Goal: Information Seeking & Learning: Learn about a topic

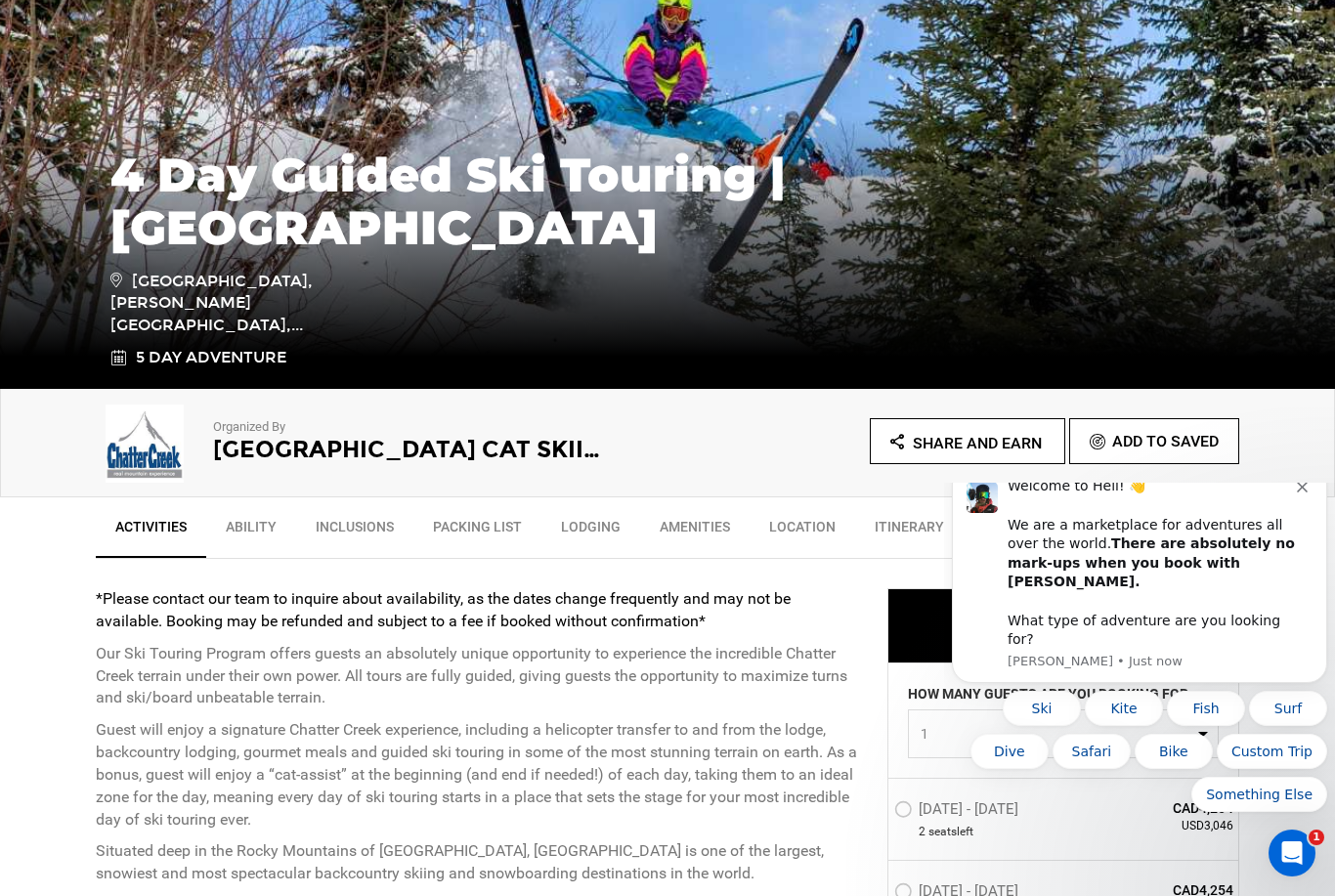
click at [1301, 492] on icon "Dismiss notification" at bounding box center [1302, 487] width 11 height 11
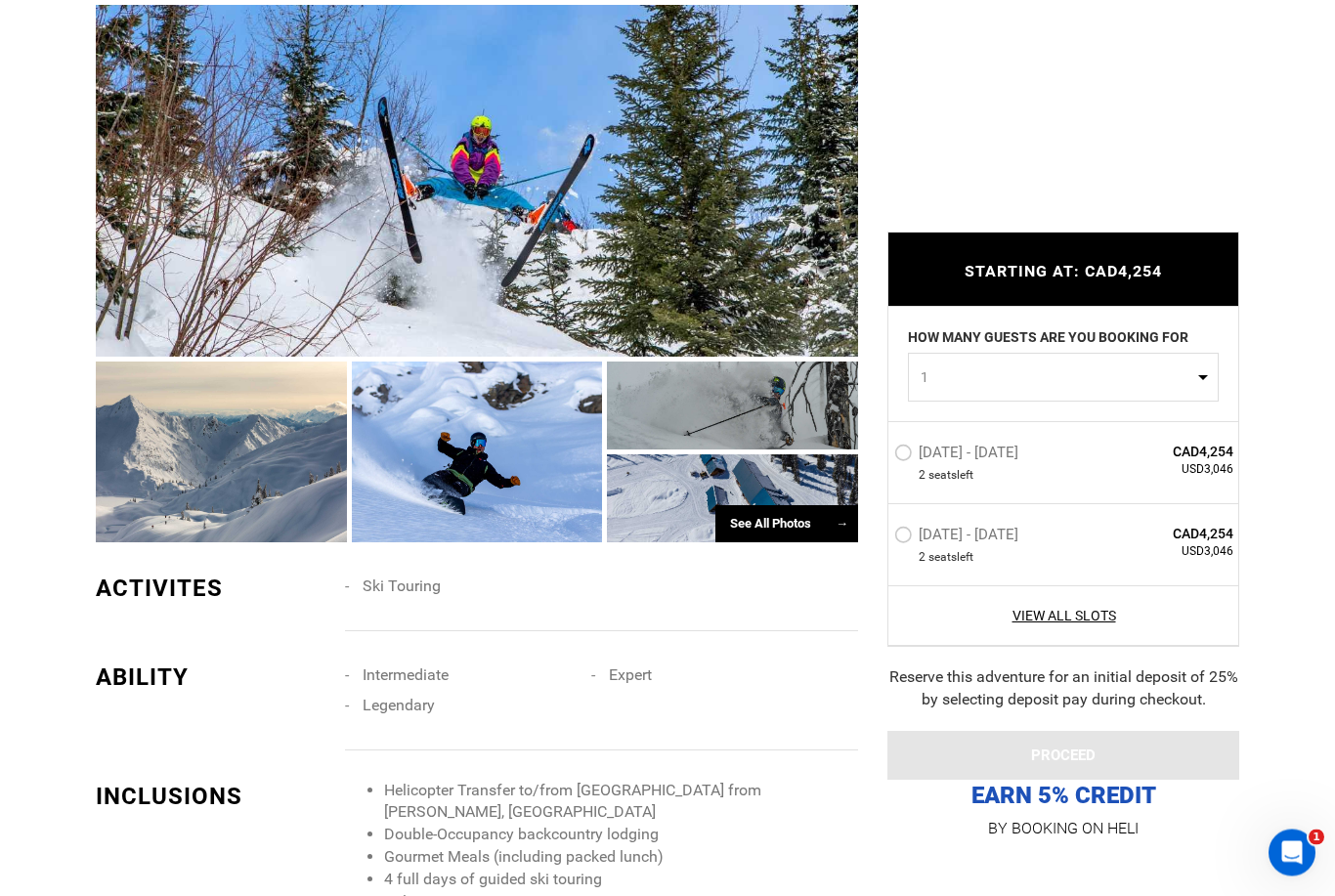
scroll to position [1672, 0]
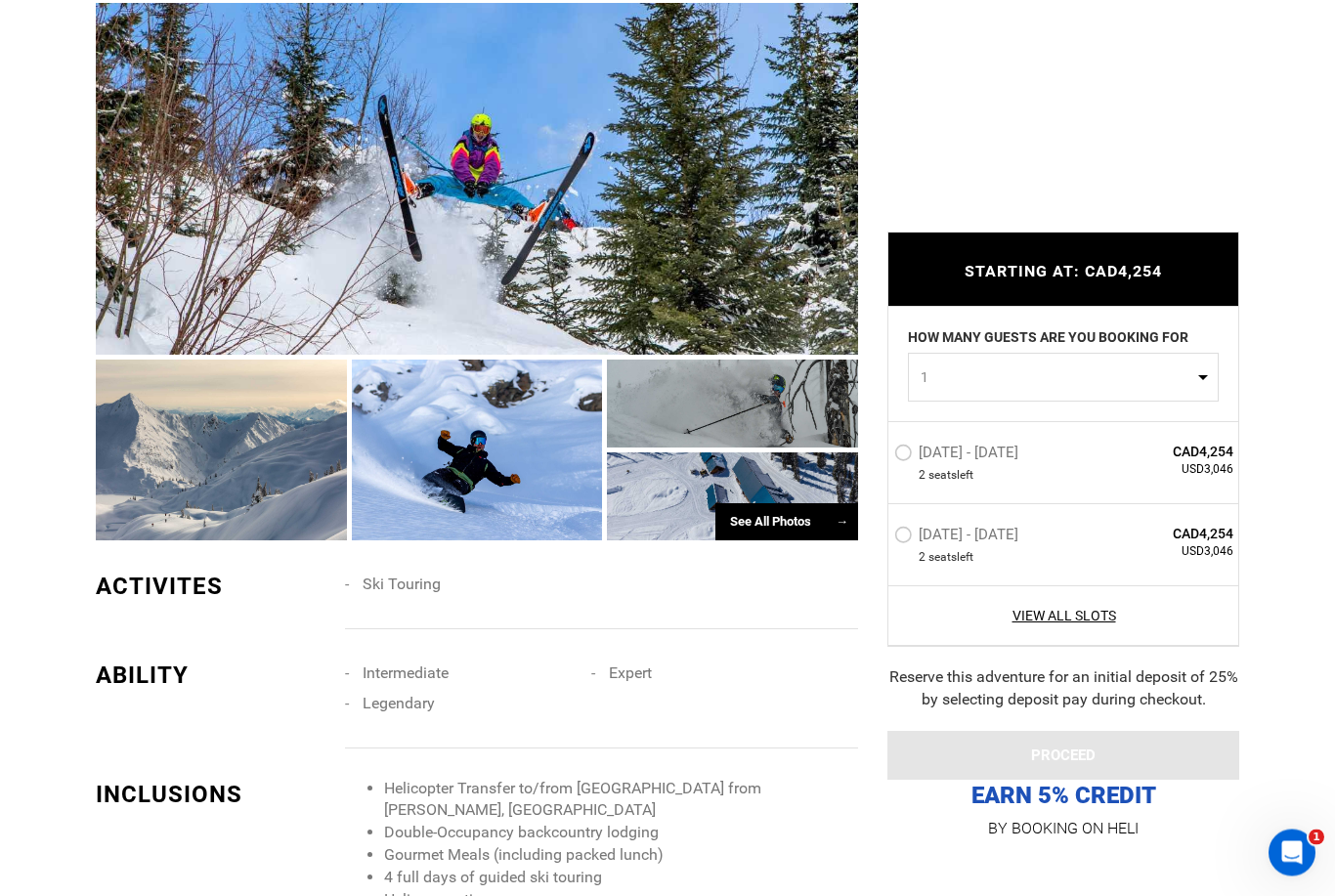
click at [775, 542] on div "See All Photos →" at bounding box center [787, 523] width 143 height 38
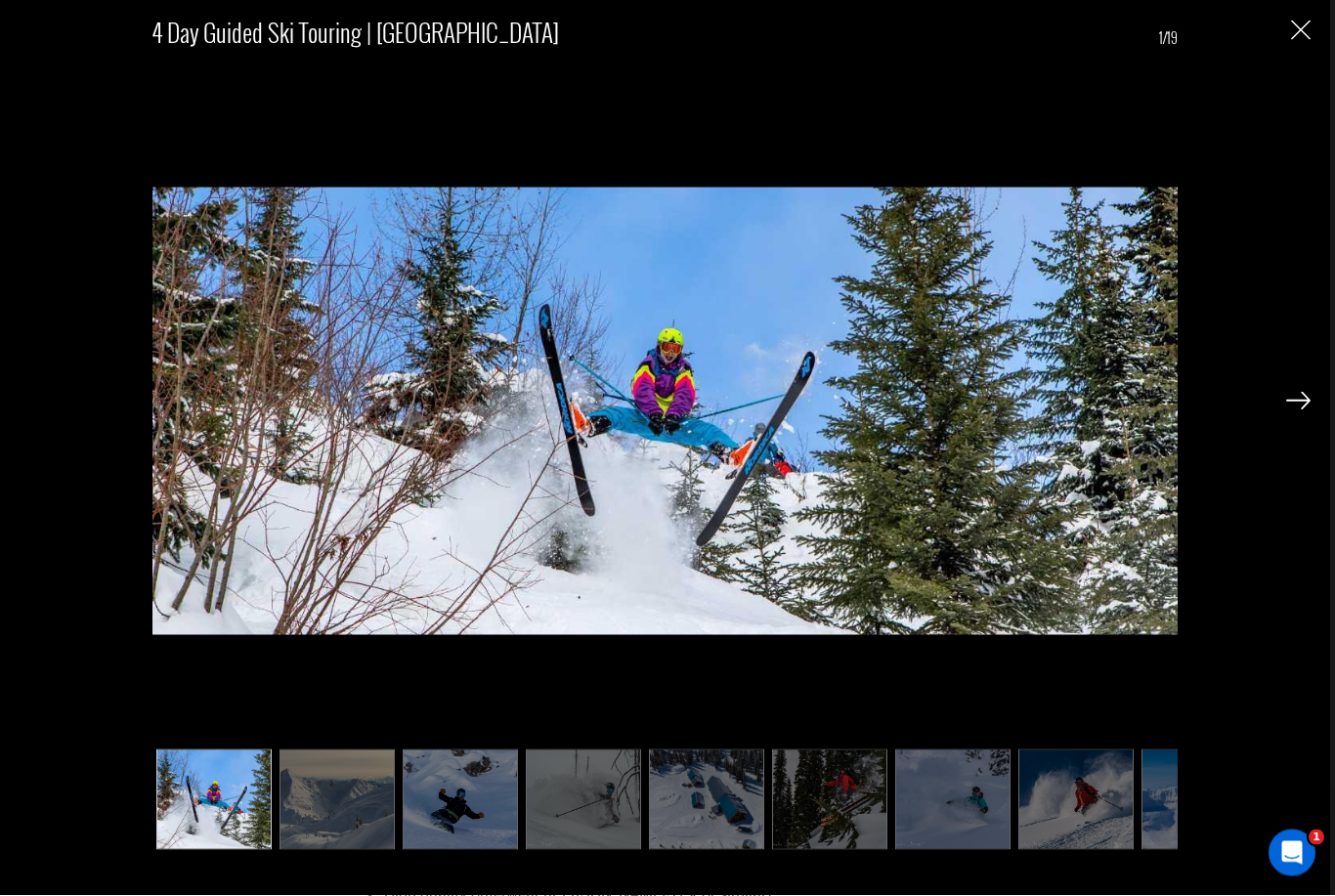
scroll to position [2462, 0]
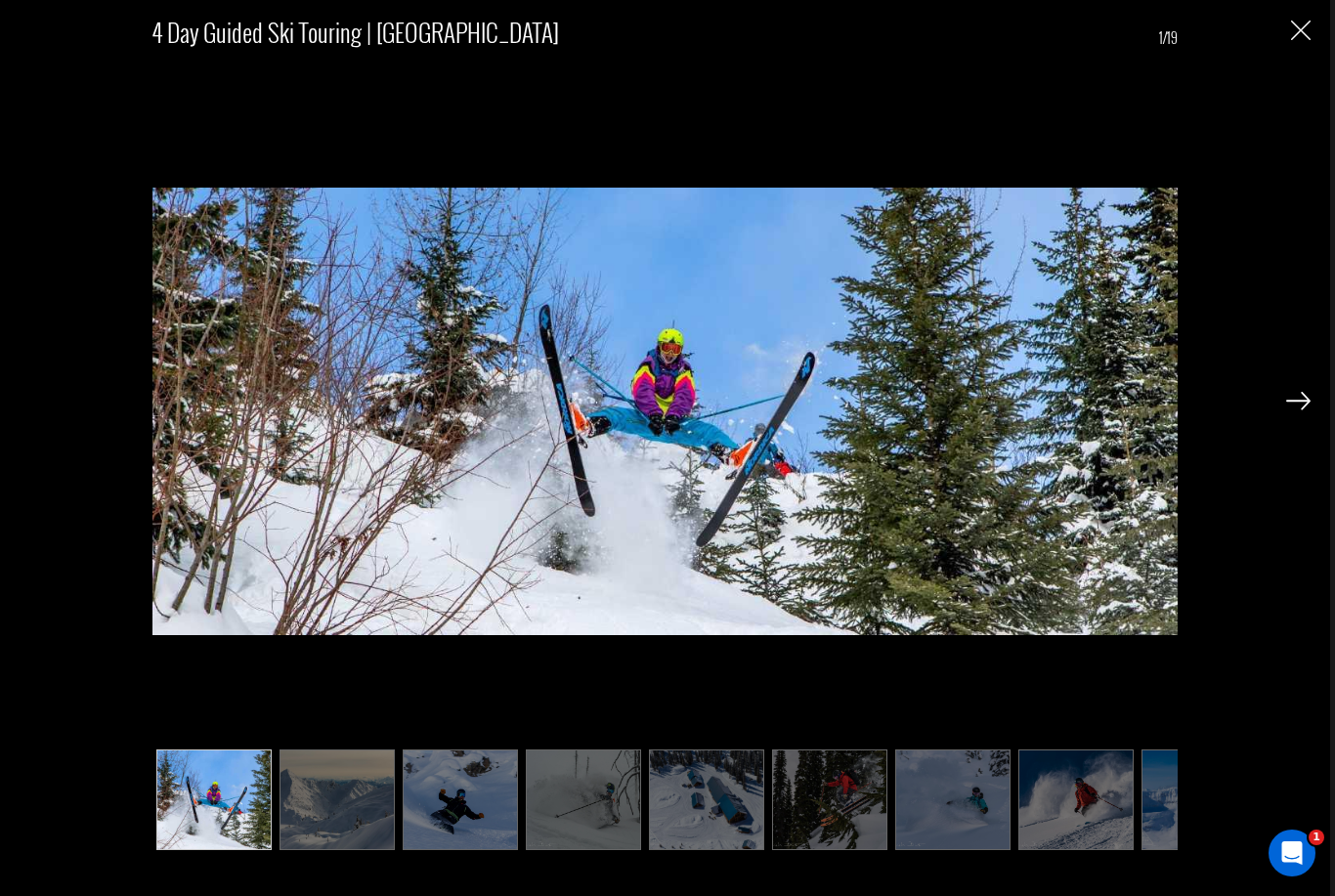
click at [349, 850] on img at bounding box center [337, 799] width 115 height 101
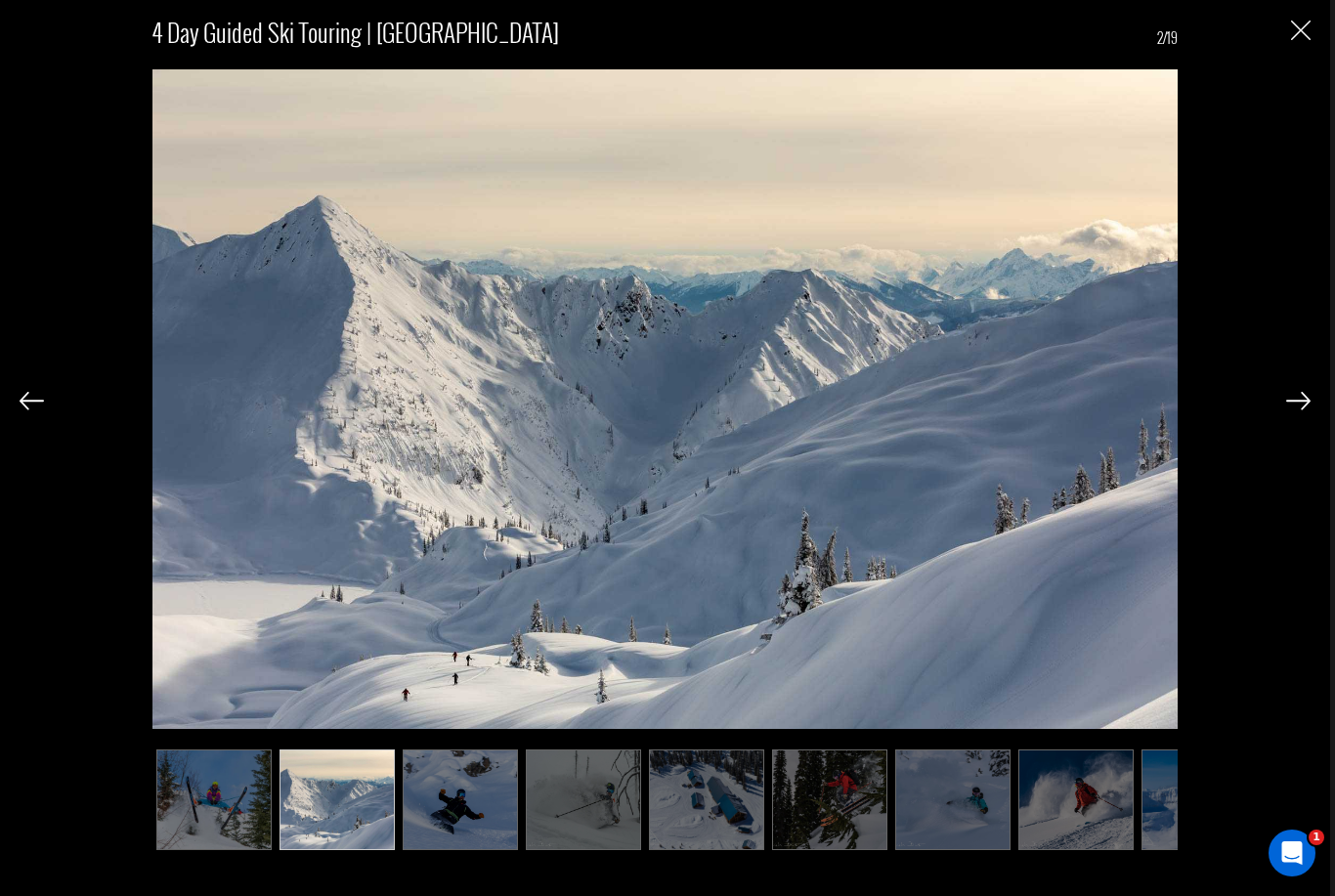
click at [467, 850] on img at bounding box center [460, 799] width 115 height 101
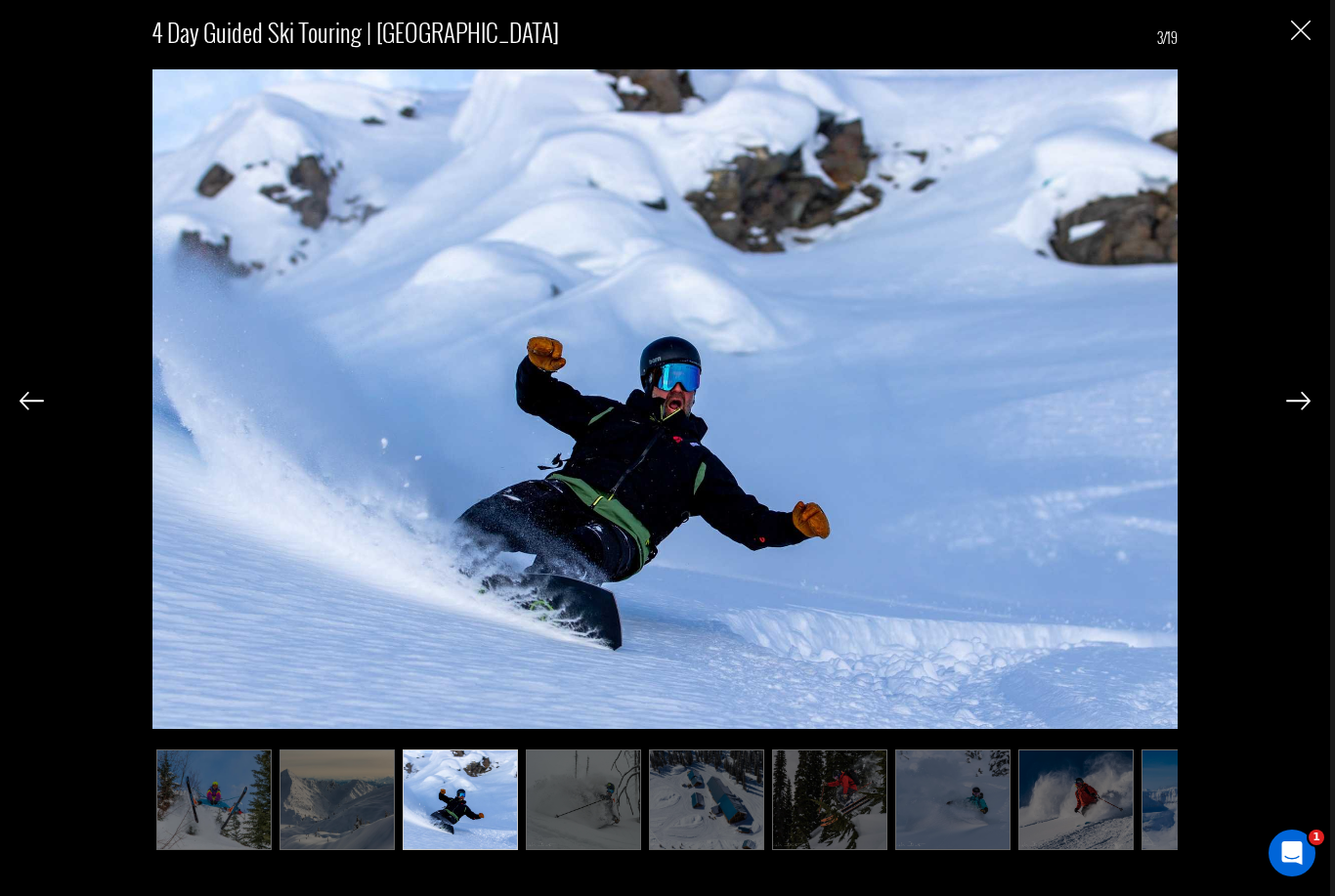
click at [582, 850] on img at bounding box center [583, 799] width 115 height 101
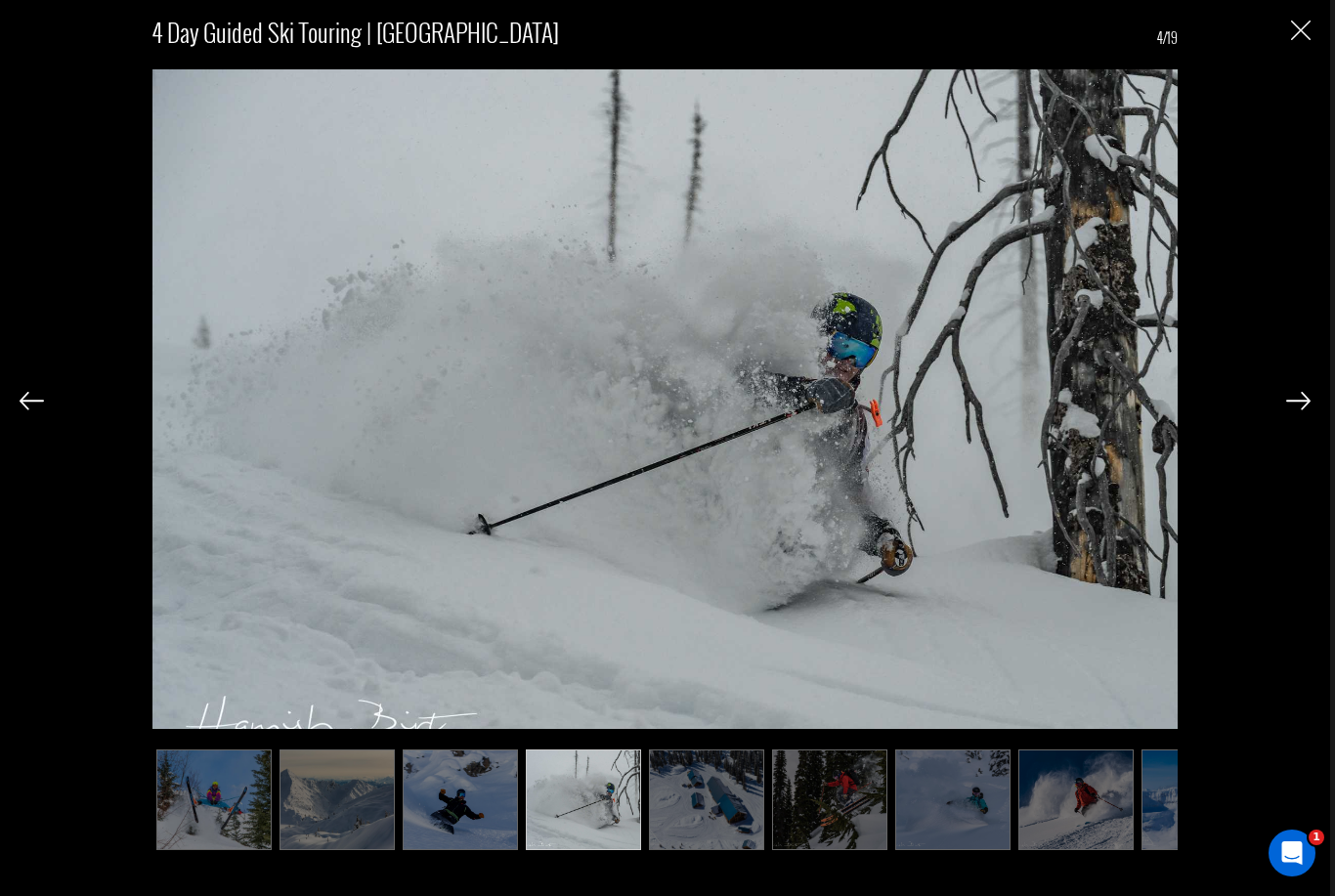
click at [722, 850] on img at bounding box center [707, 799] width 115 height 101
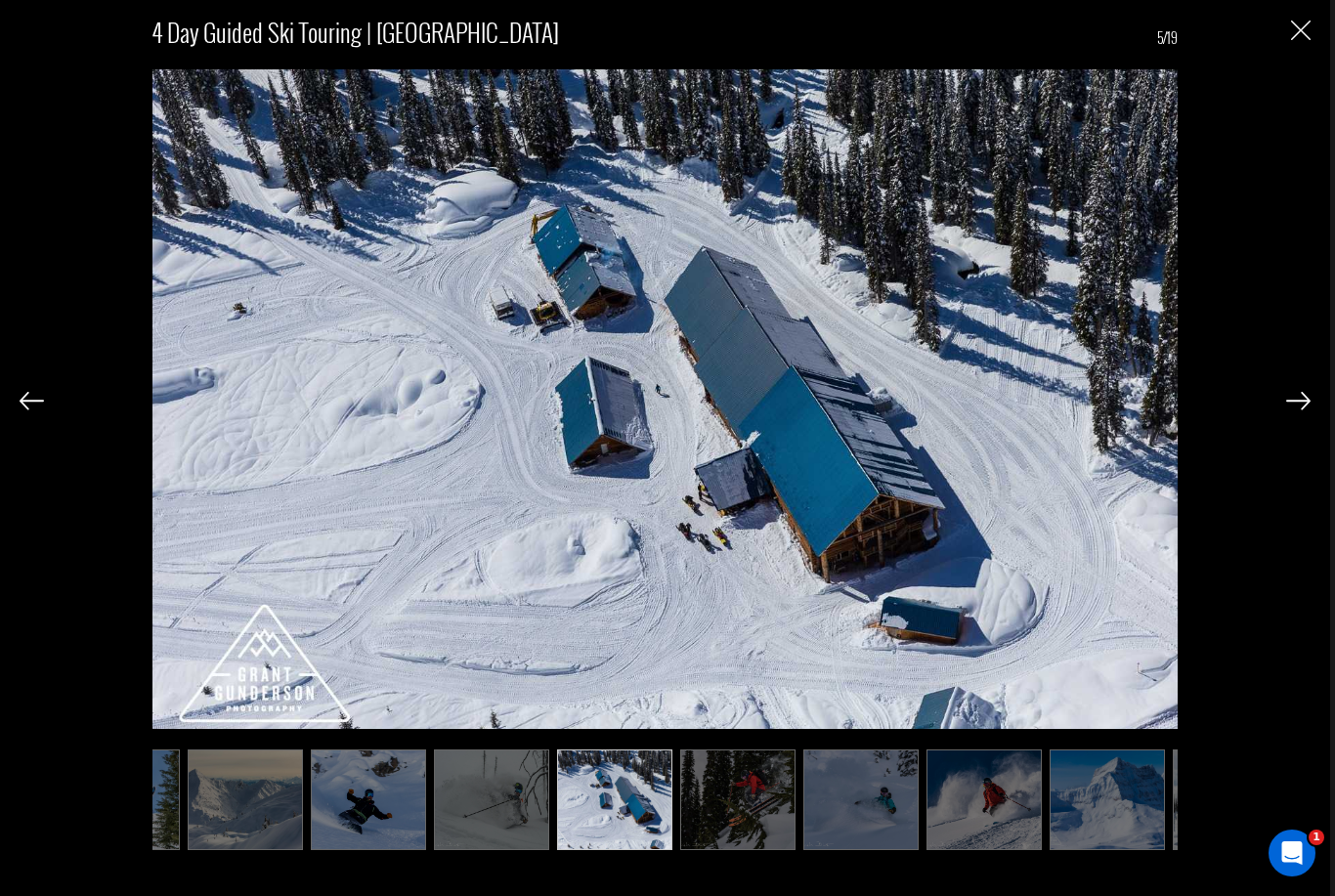
scroll to position [0, 98]
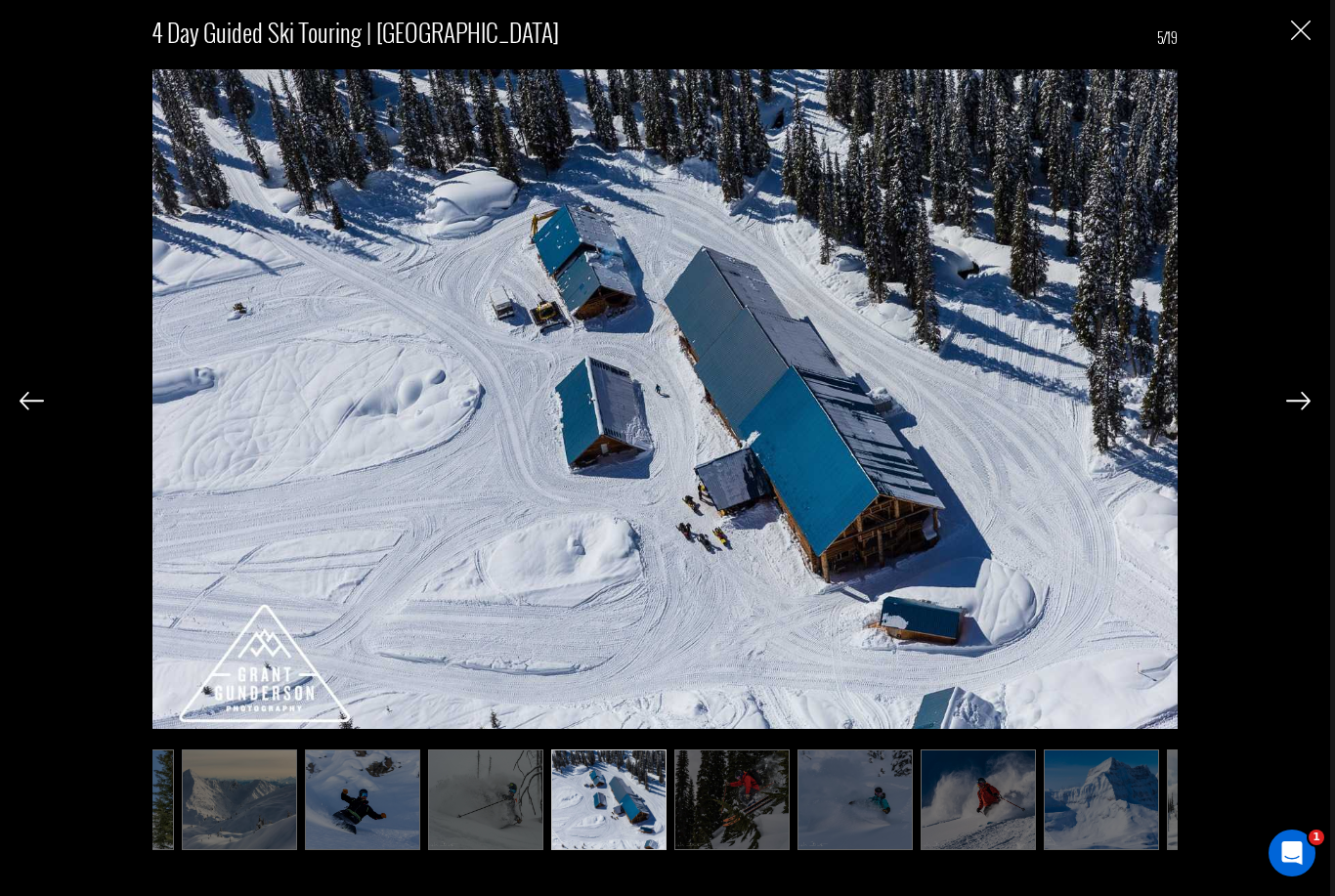
click at [735, 850] on img at bounding box center [732, 799] width 115 height 101
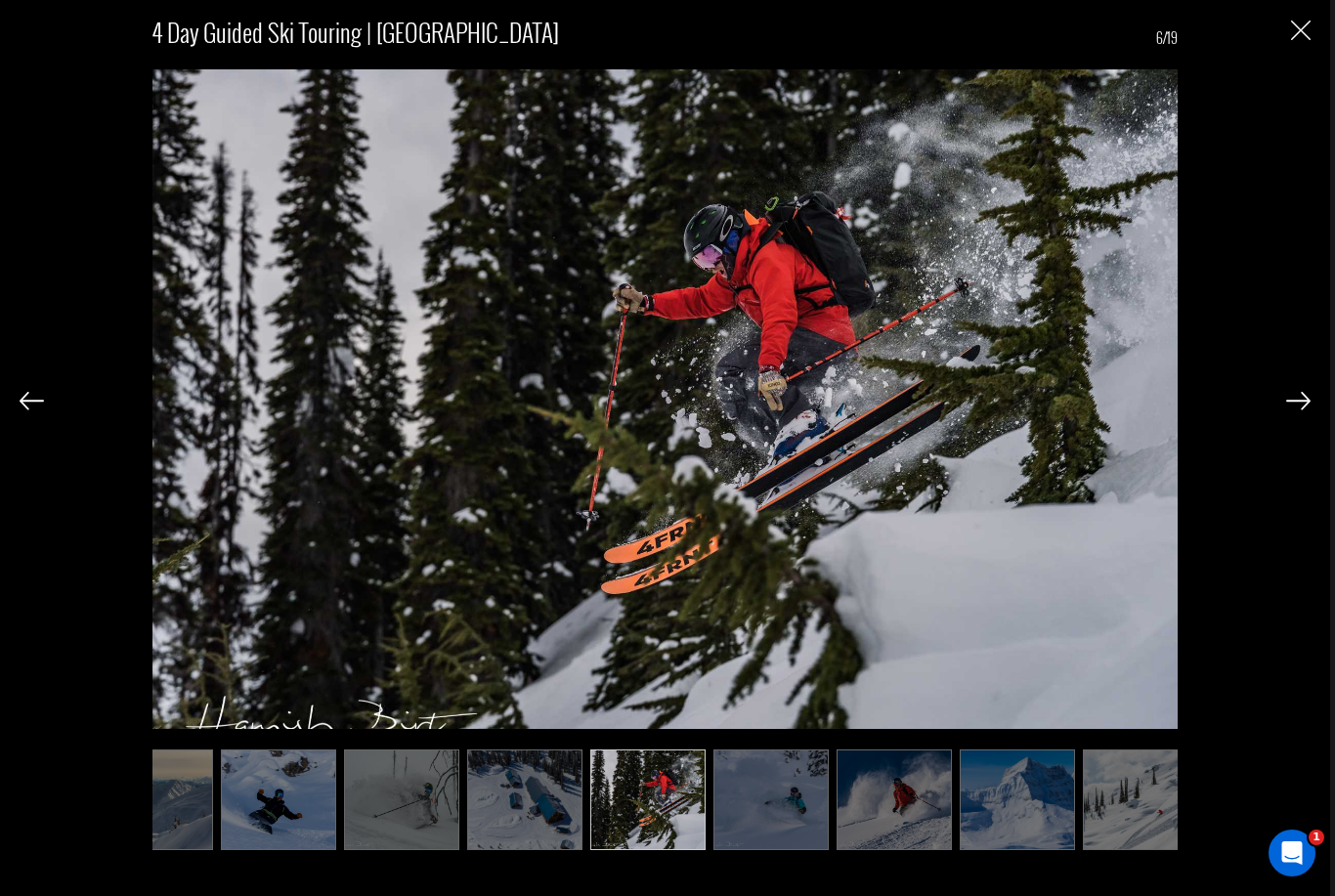
scroll to position [0, 195]
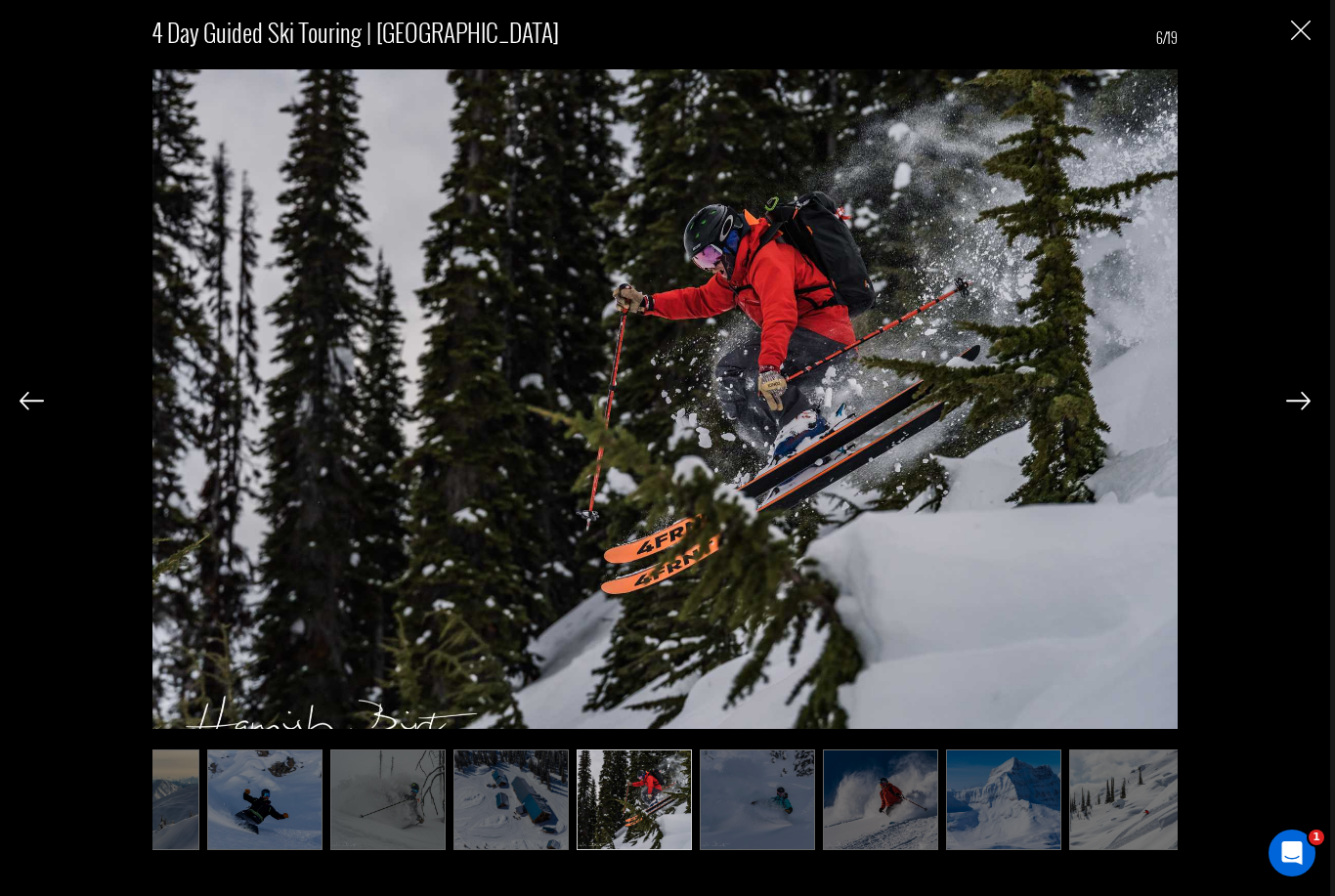
click at [764, 850] on img at bounding box center [757, 799] width 115 height 101
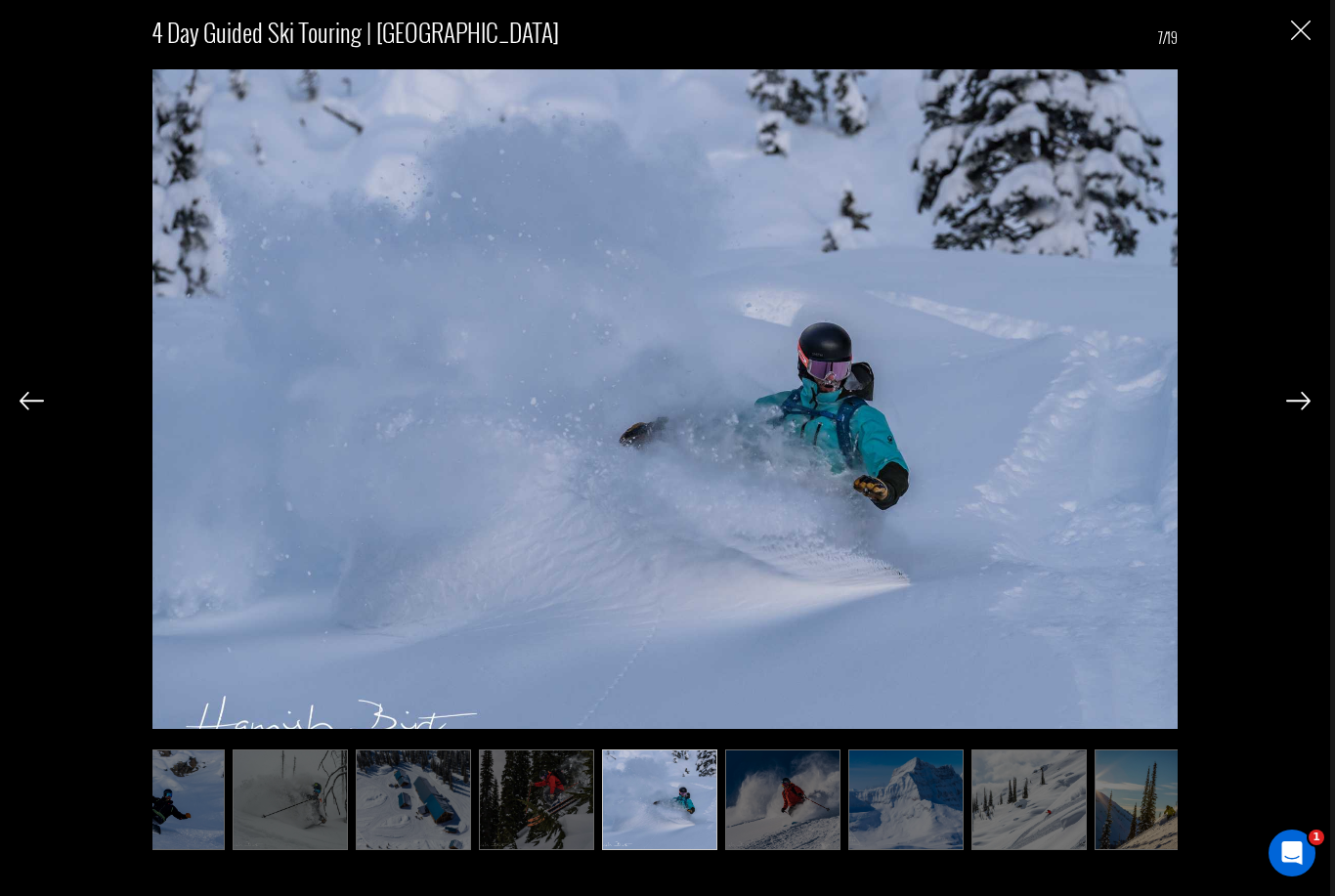
click at [783, 850] on img at bounding box center [783, 799] width 115 height 101
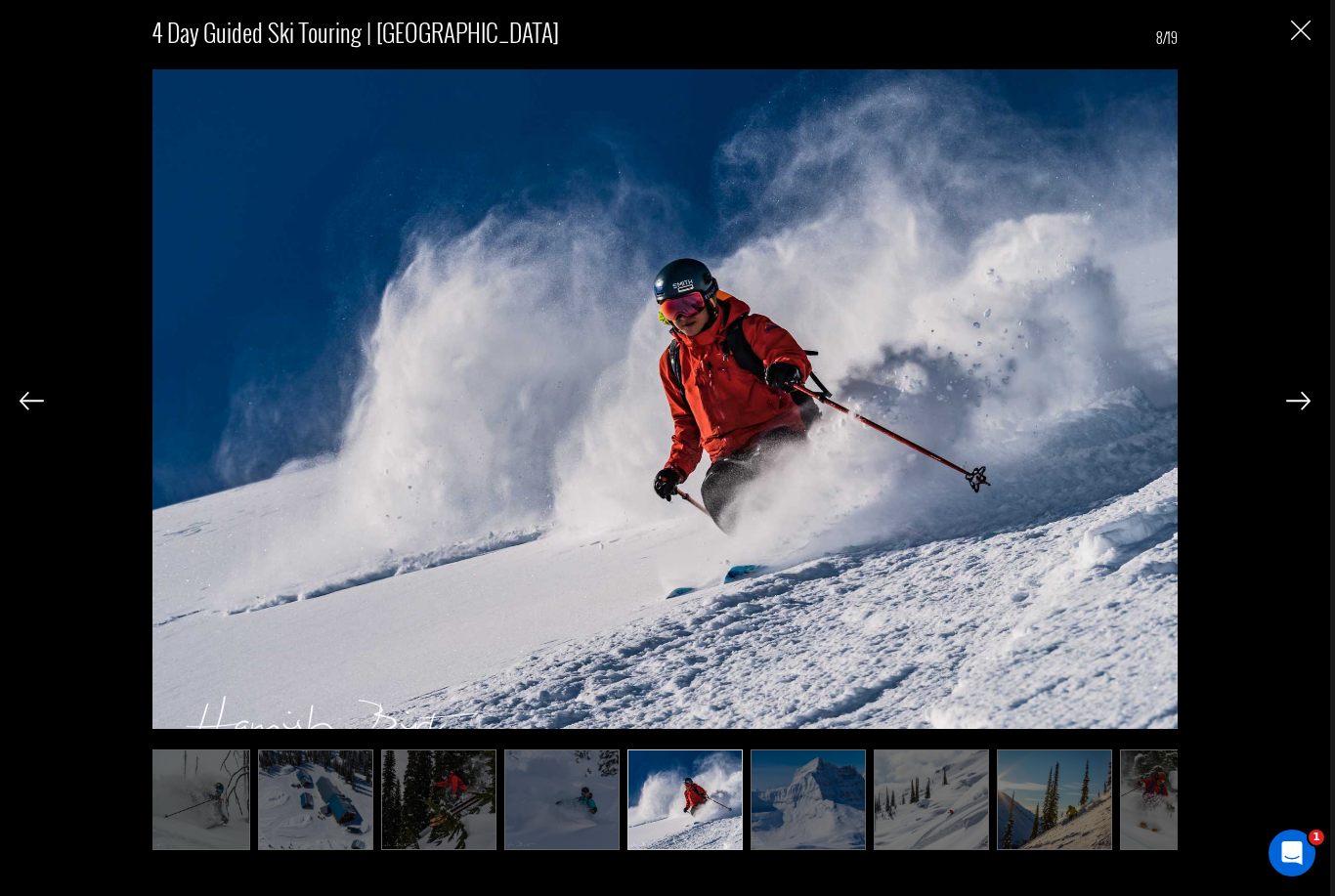
click at [809, 850] on img at bounding box center [808, 799] width 115 height 101
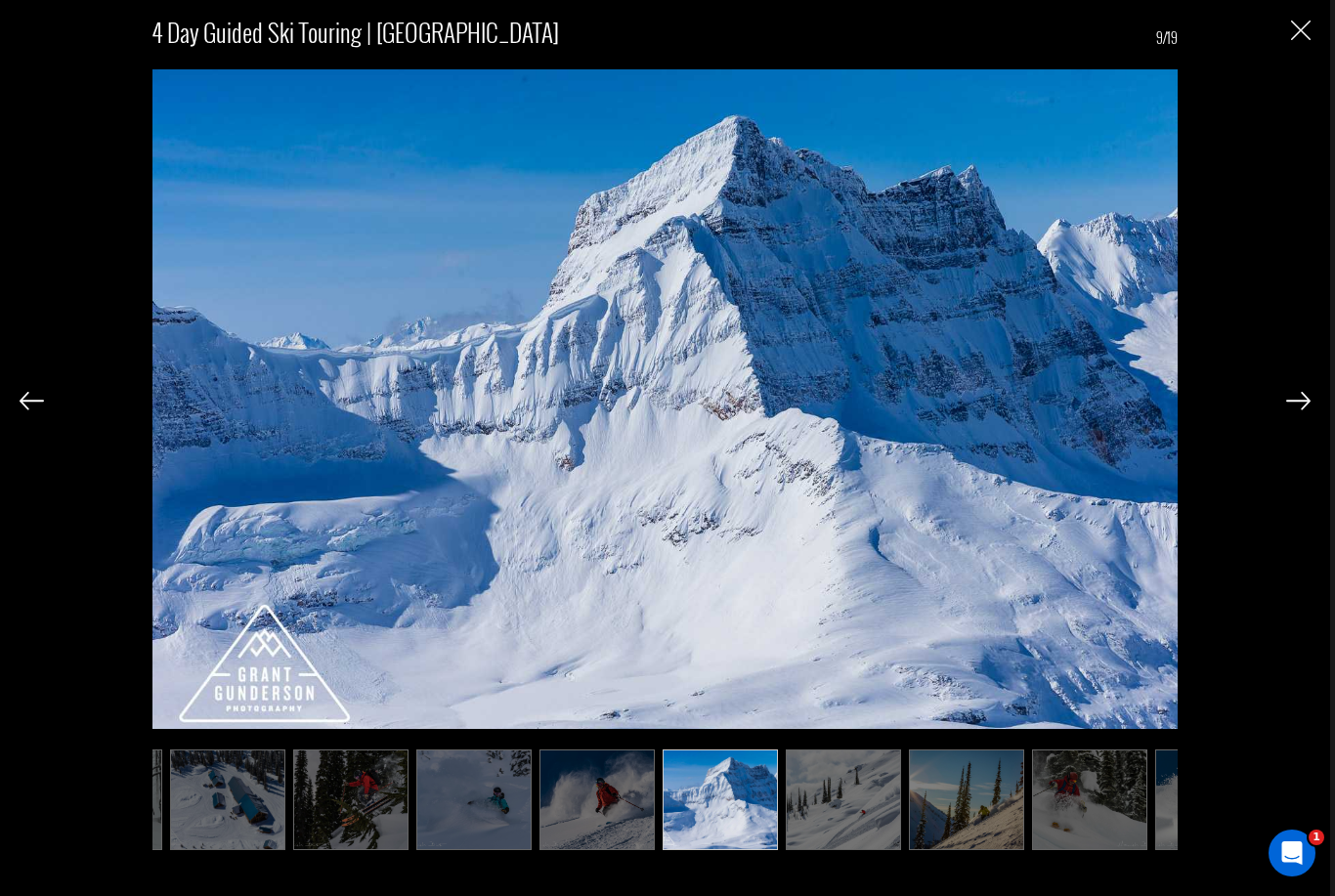
scroll to position [0, 489]
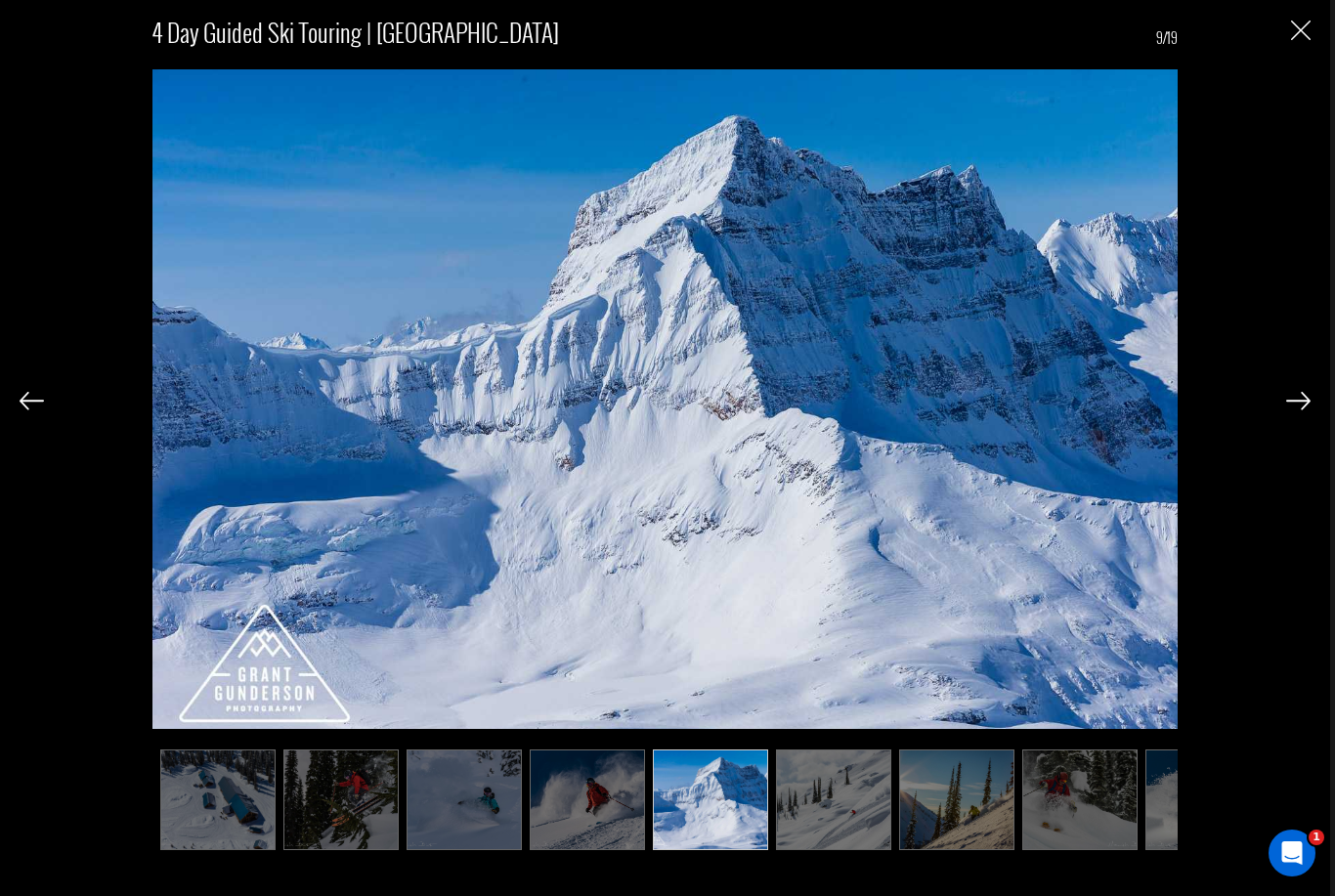
click at [832, 850] on img at bounding box center [834, 799] width 115 height 101
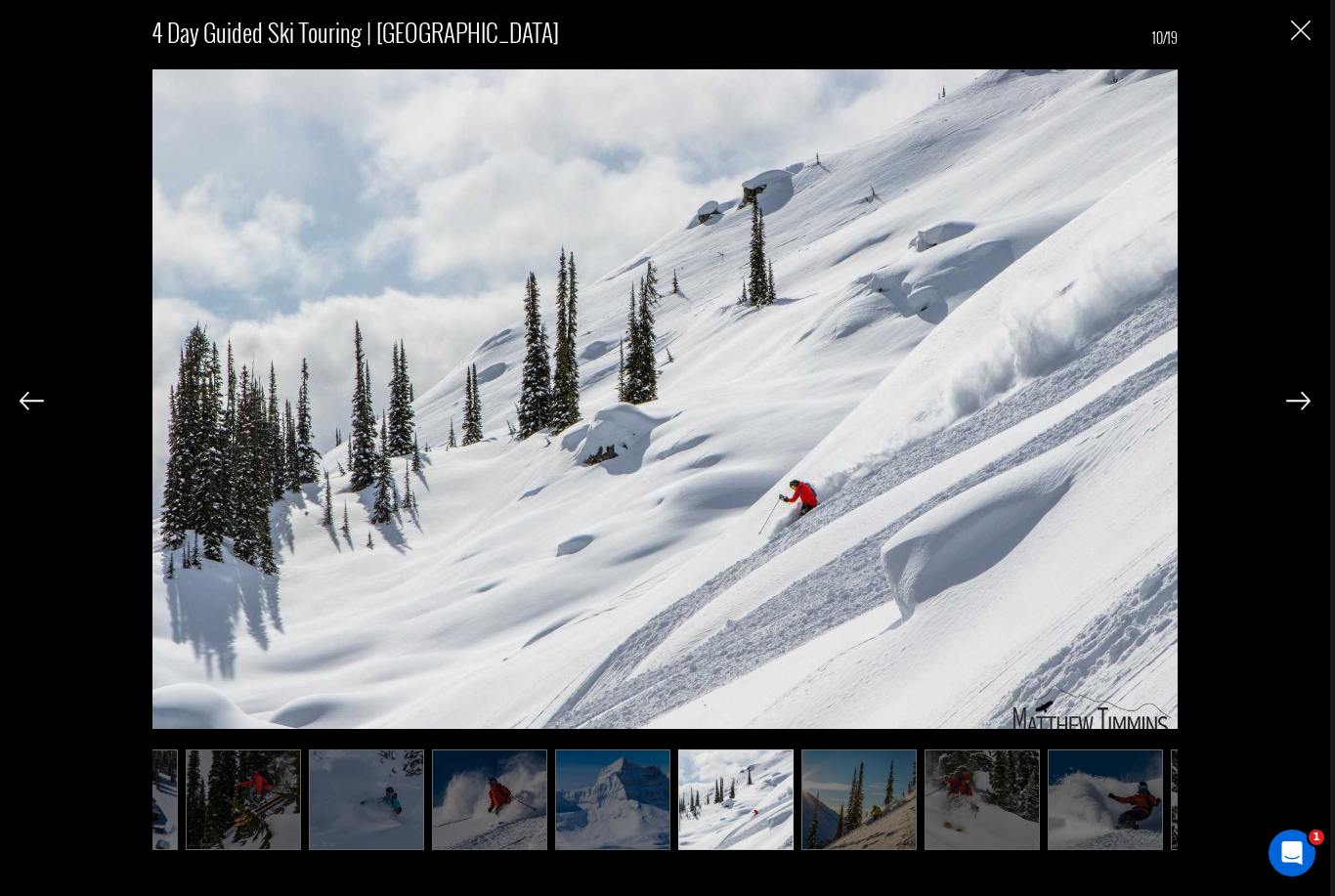
scroll to position [0, 586]
click at [860, 848] on img at bounding box center [859, 799] width 115 height 101
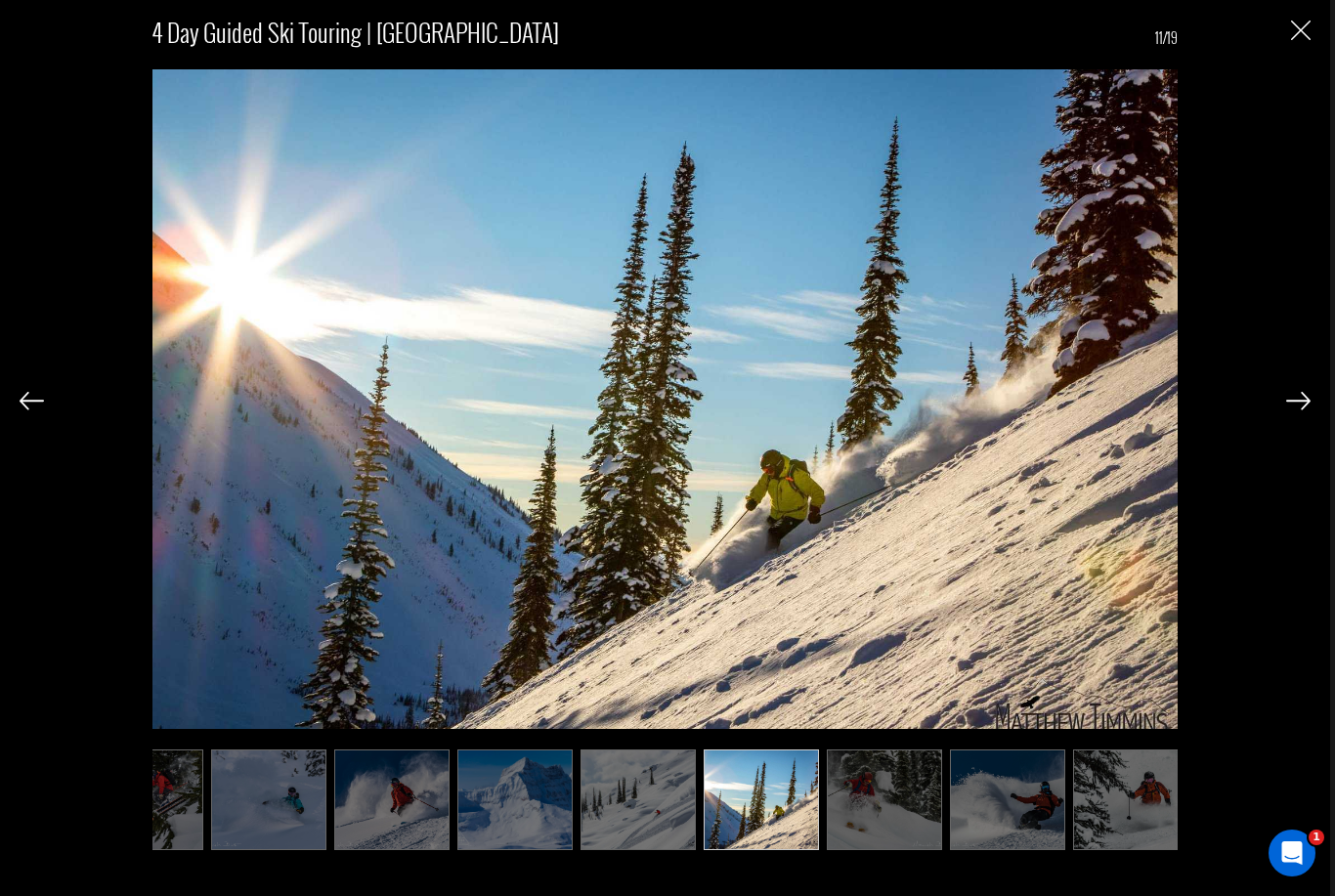
click at [888, 848] on img at bounding box center [884, 799] width 115 height 101
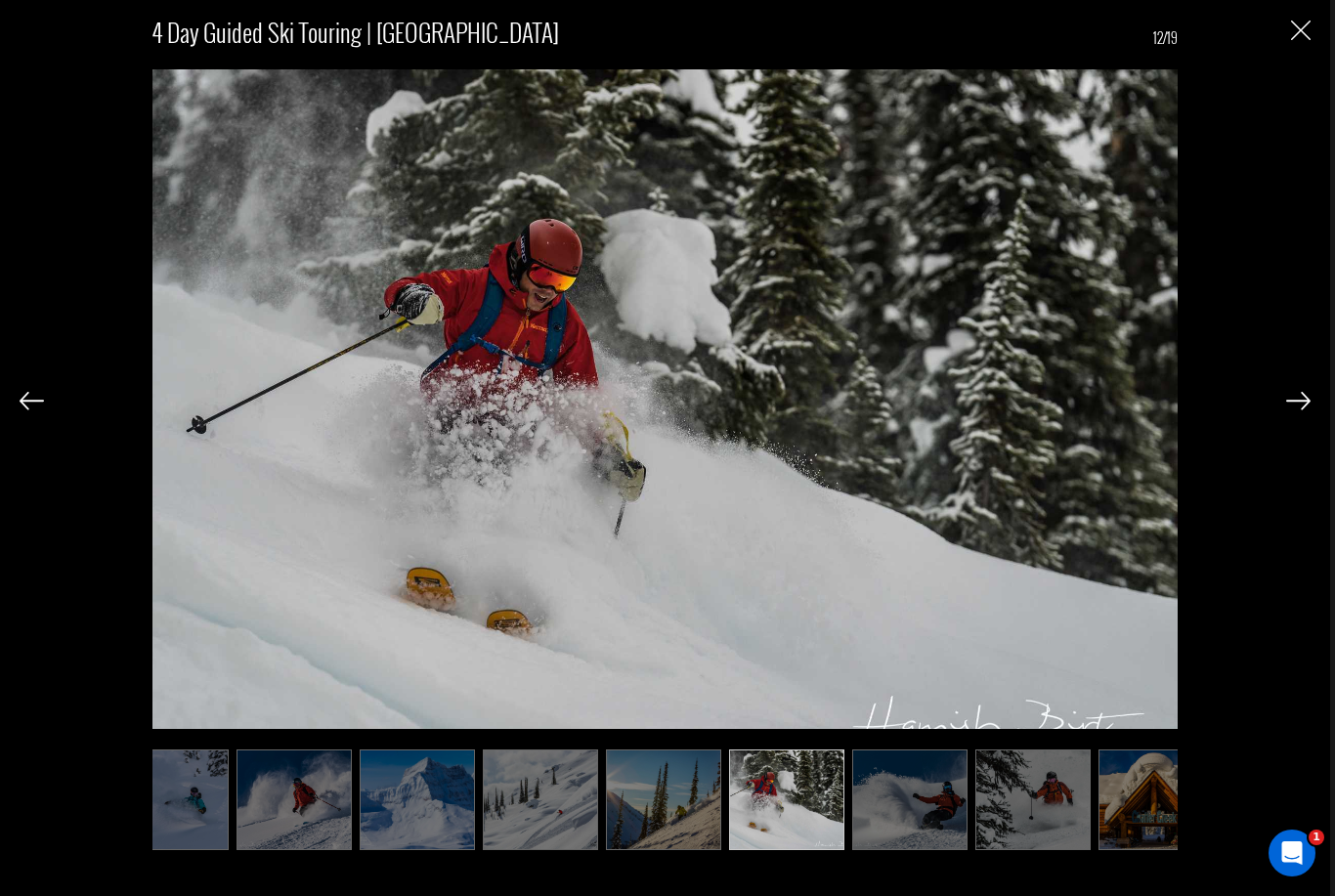
click at [916, 850] on img at bounding box center [910, 799] width 115 height 101
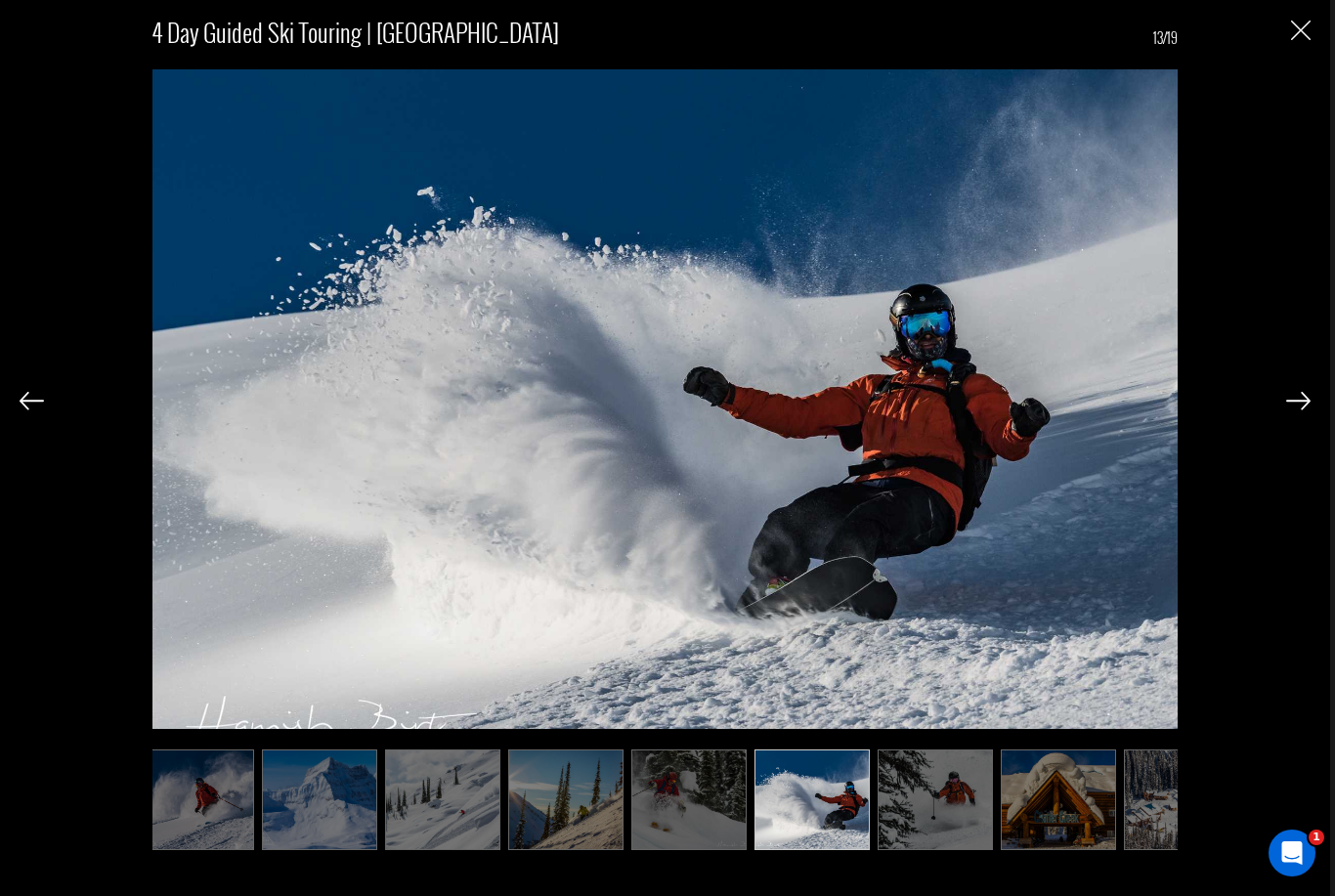
click at [939, 850] on img at bounding box center [935, 799] width 115 height 101
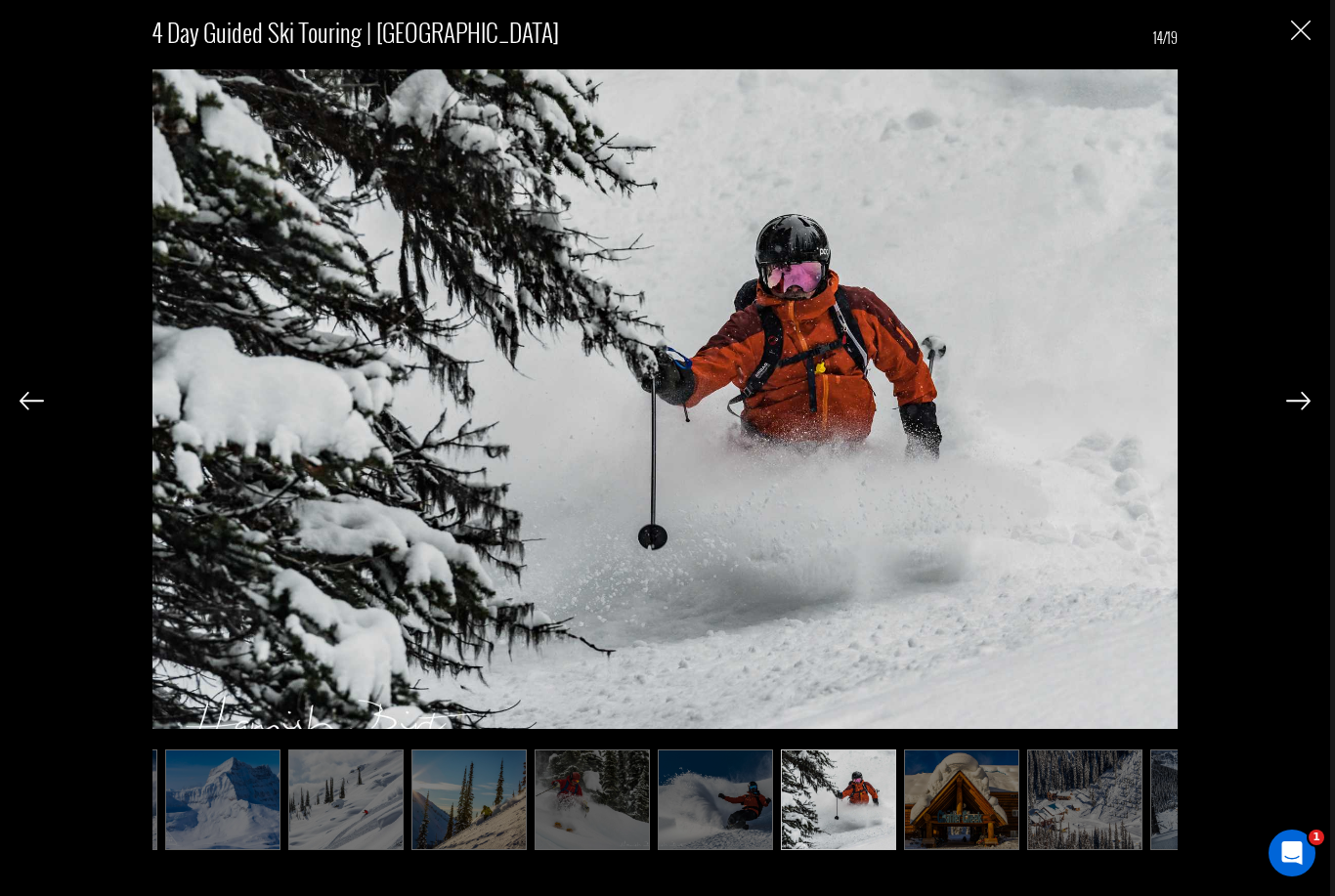
scroll to position [0, 977]
click at [954, 850] on img at bounding box center [961, 799] width 115 height 101
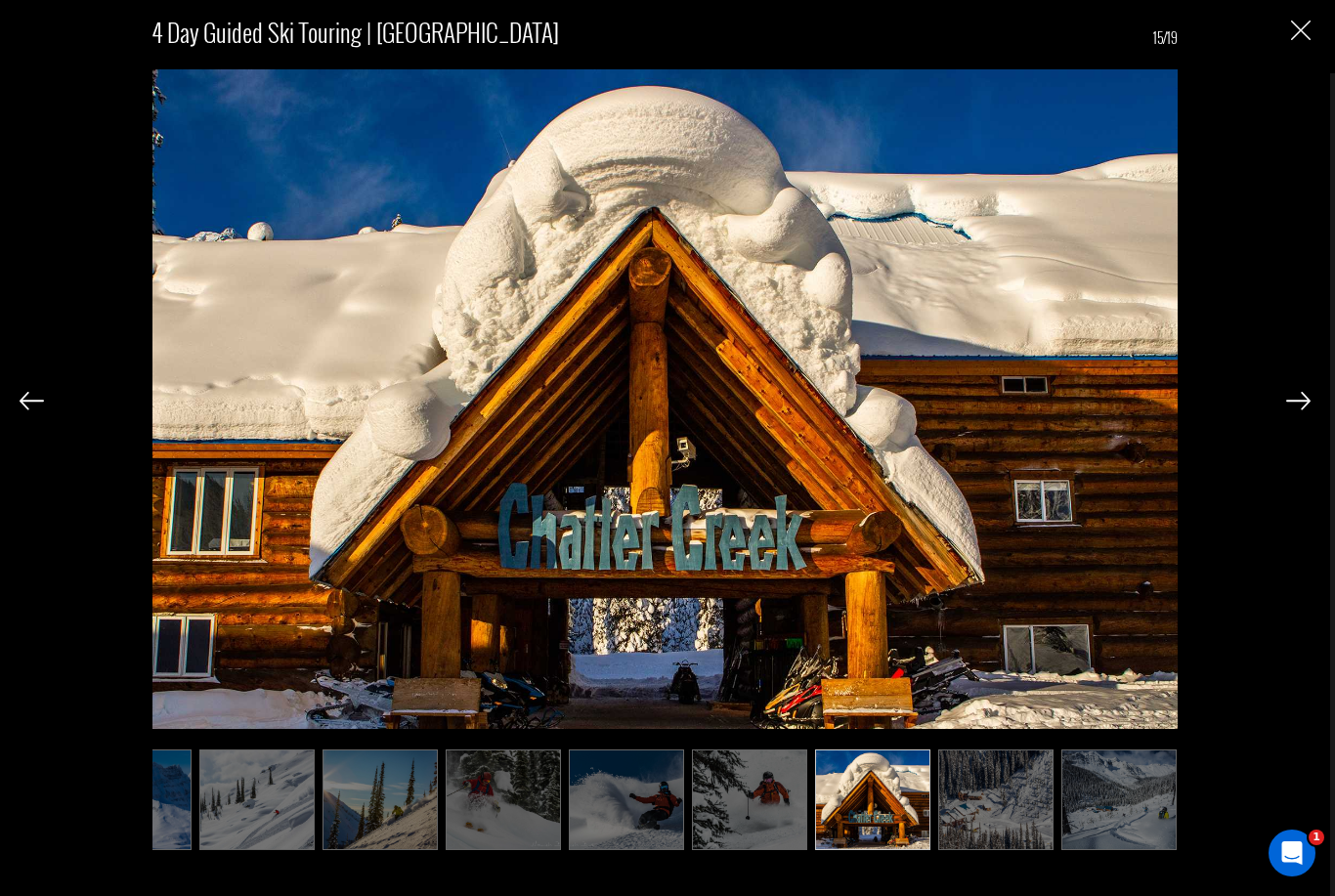
scroll to position [0, 1075]
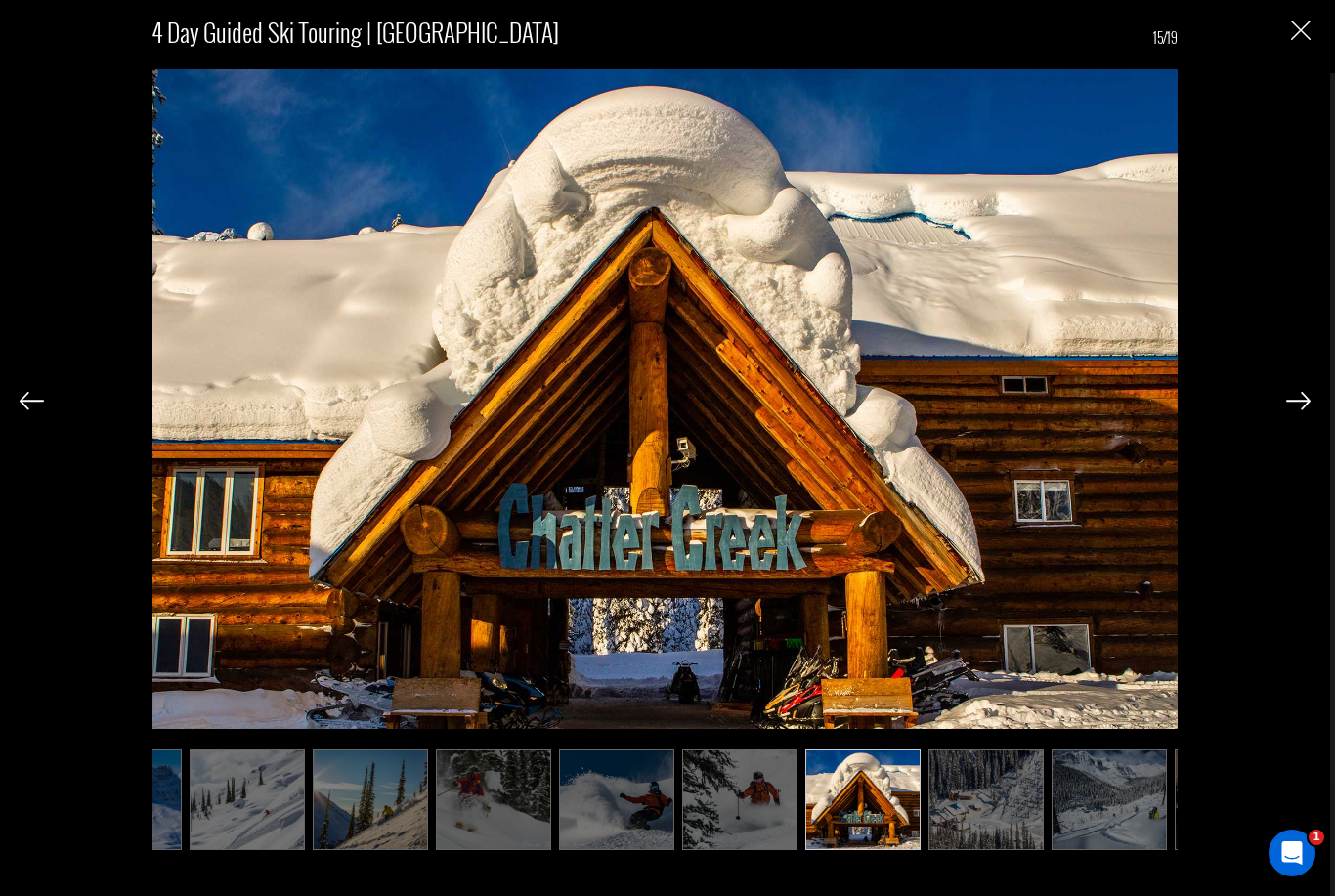
click at [992, 850] on img at bounding box center [986, 799] width 115 height 101
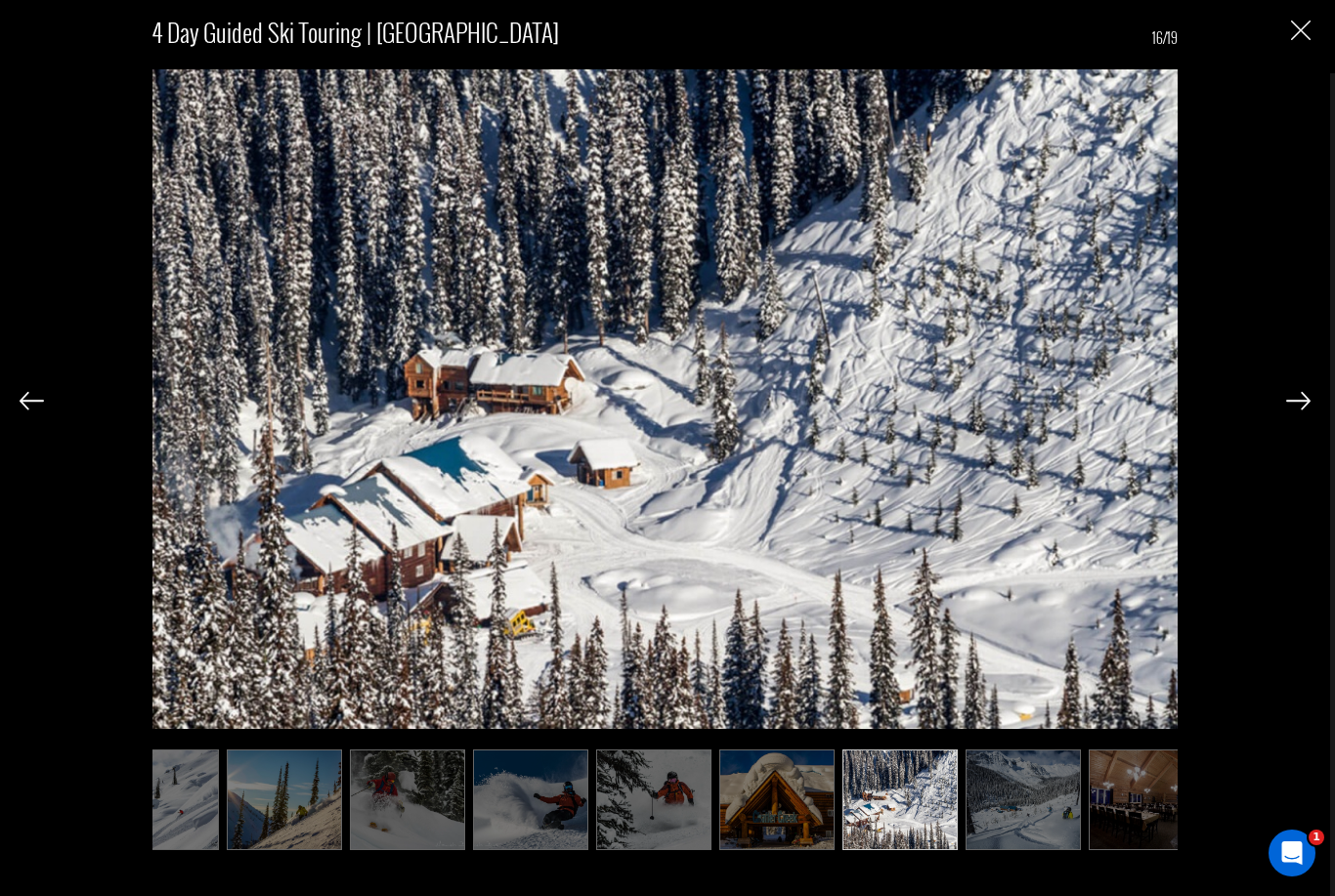
scroll to position [0, 1173]
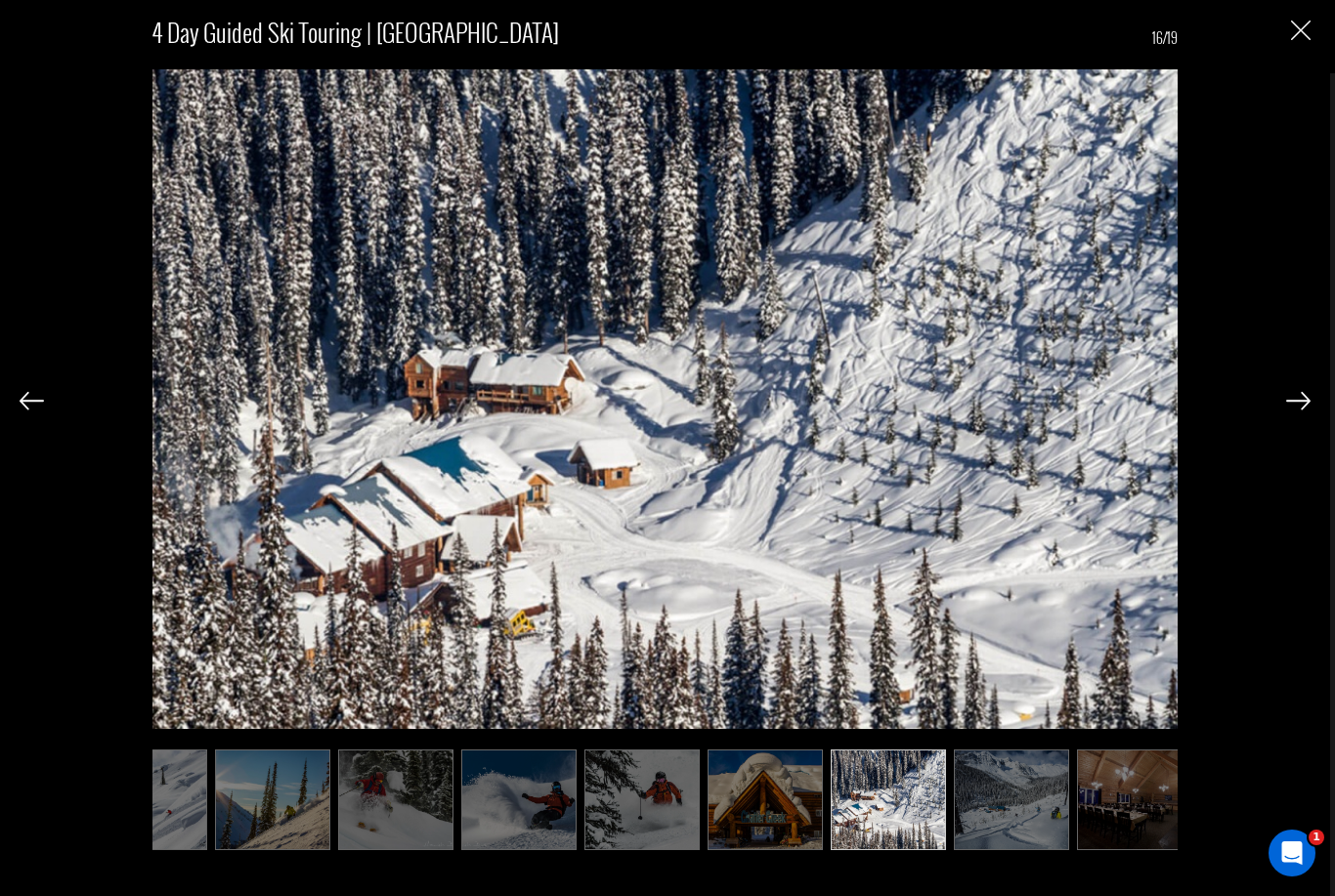
click at [1013, 850] on img at bounding box center [1012, 799] width 115 height 101
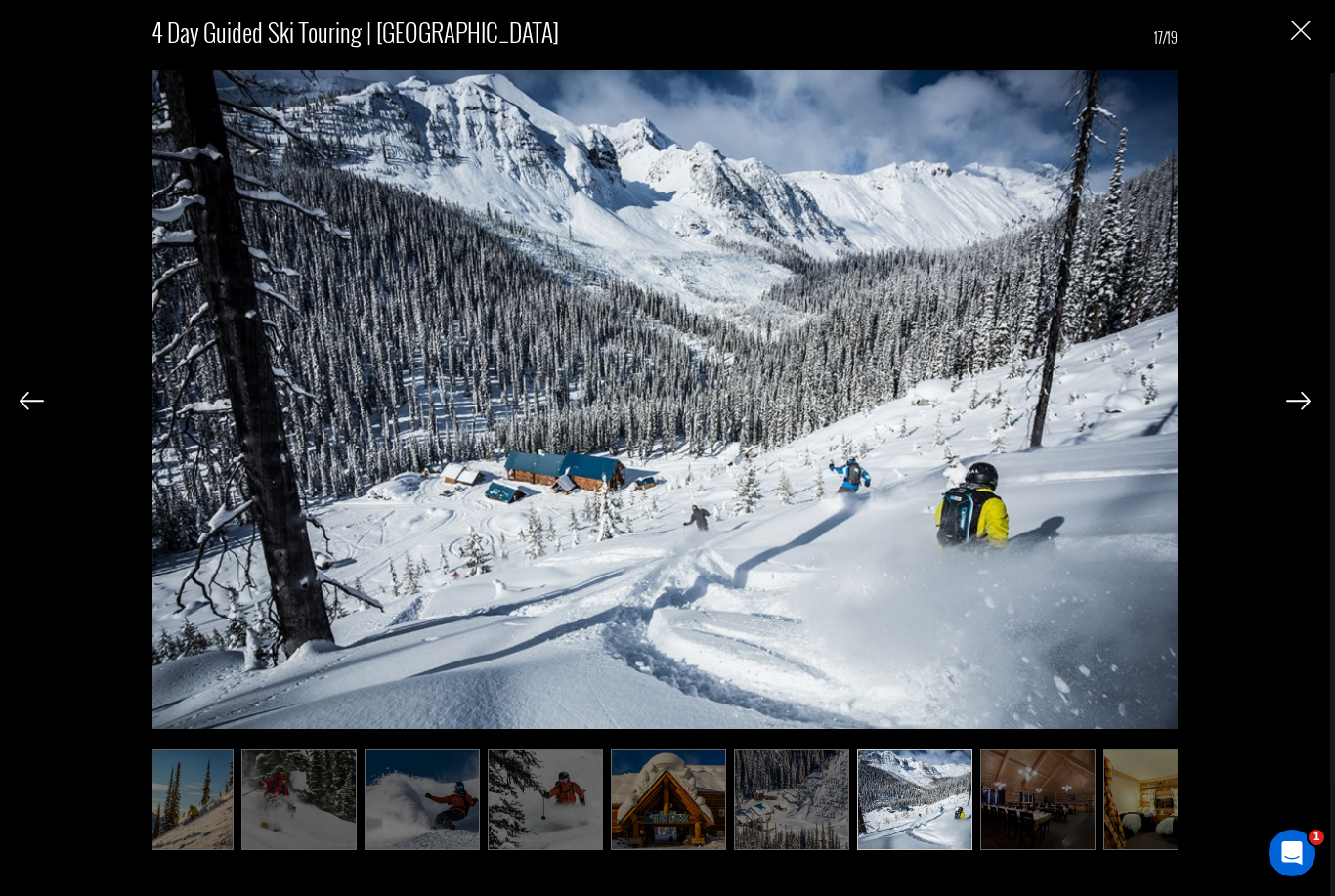
scroll to position [0, 1270]
click at [1038, 850] on img at bounding box center [1037, 799] width 115 height 101
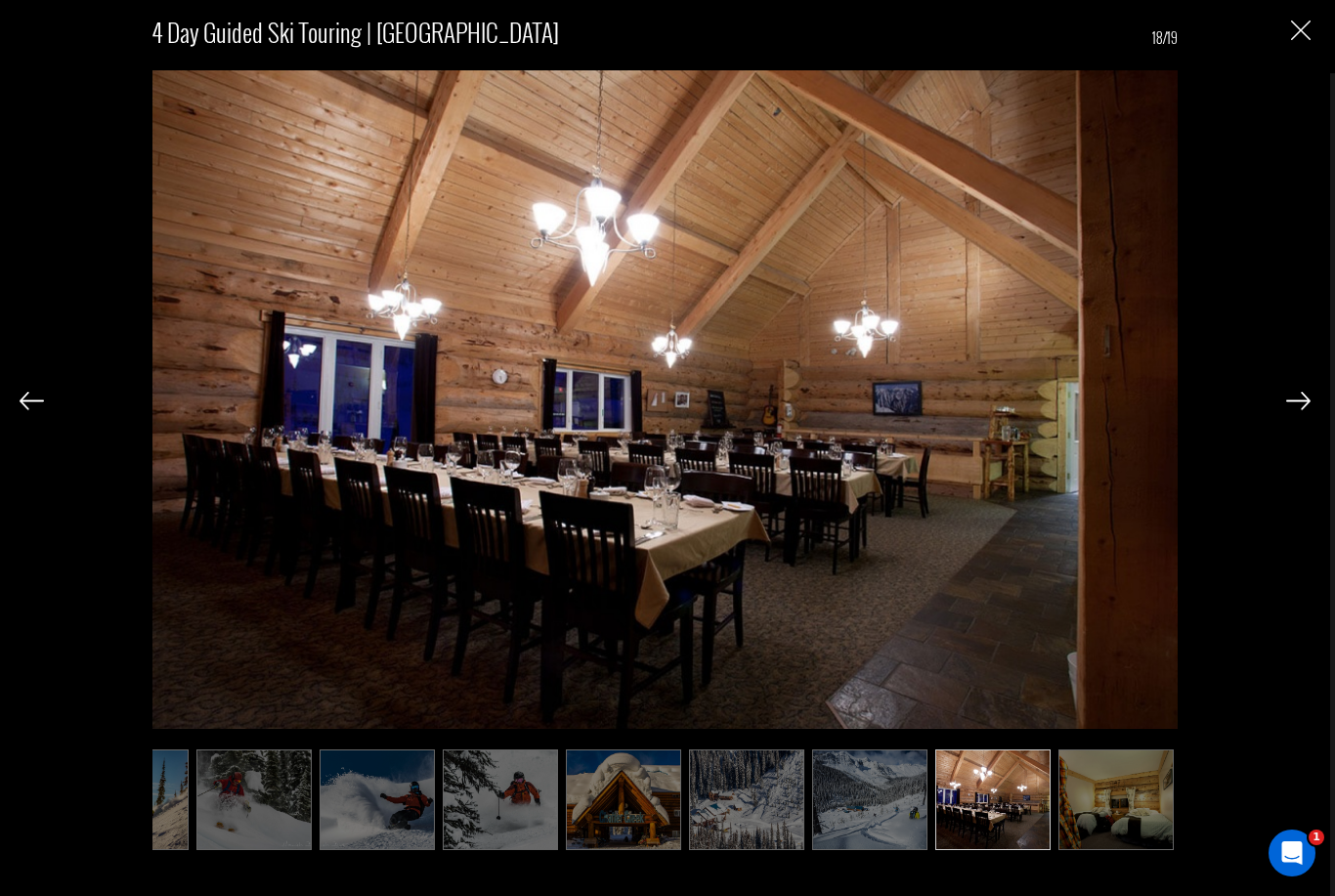
scroll to position [0, 1314]
click at [1130, 850] on img at bounding box center [1116, 799] width 115 height 101
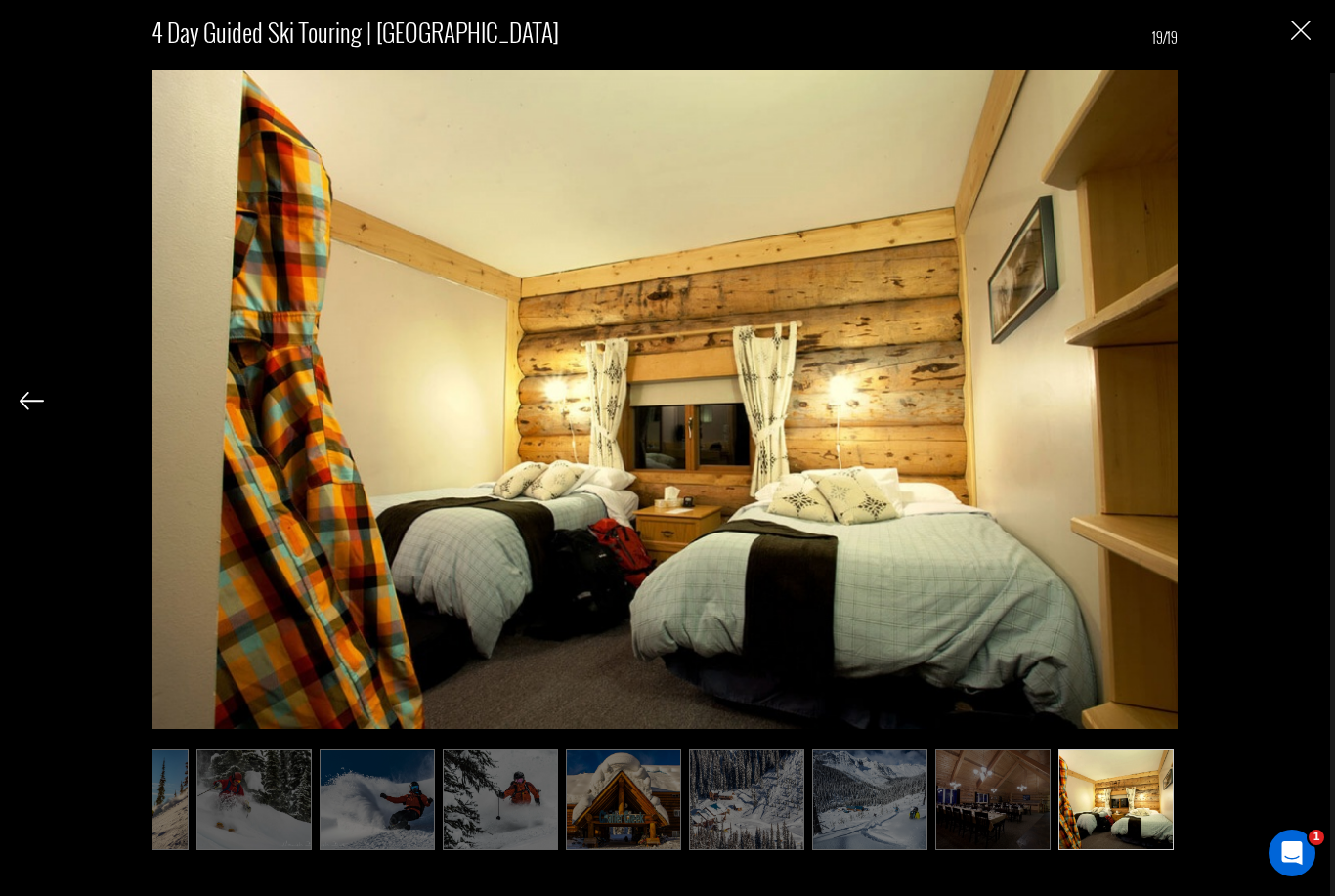
scroll to position [2376, 0]
click at [994, 850] on img at bounding box center [993, 799] width 115 height 101
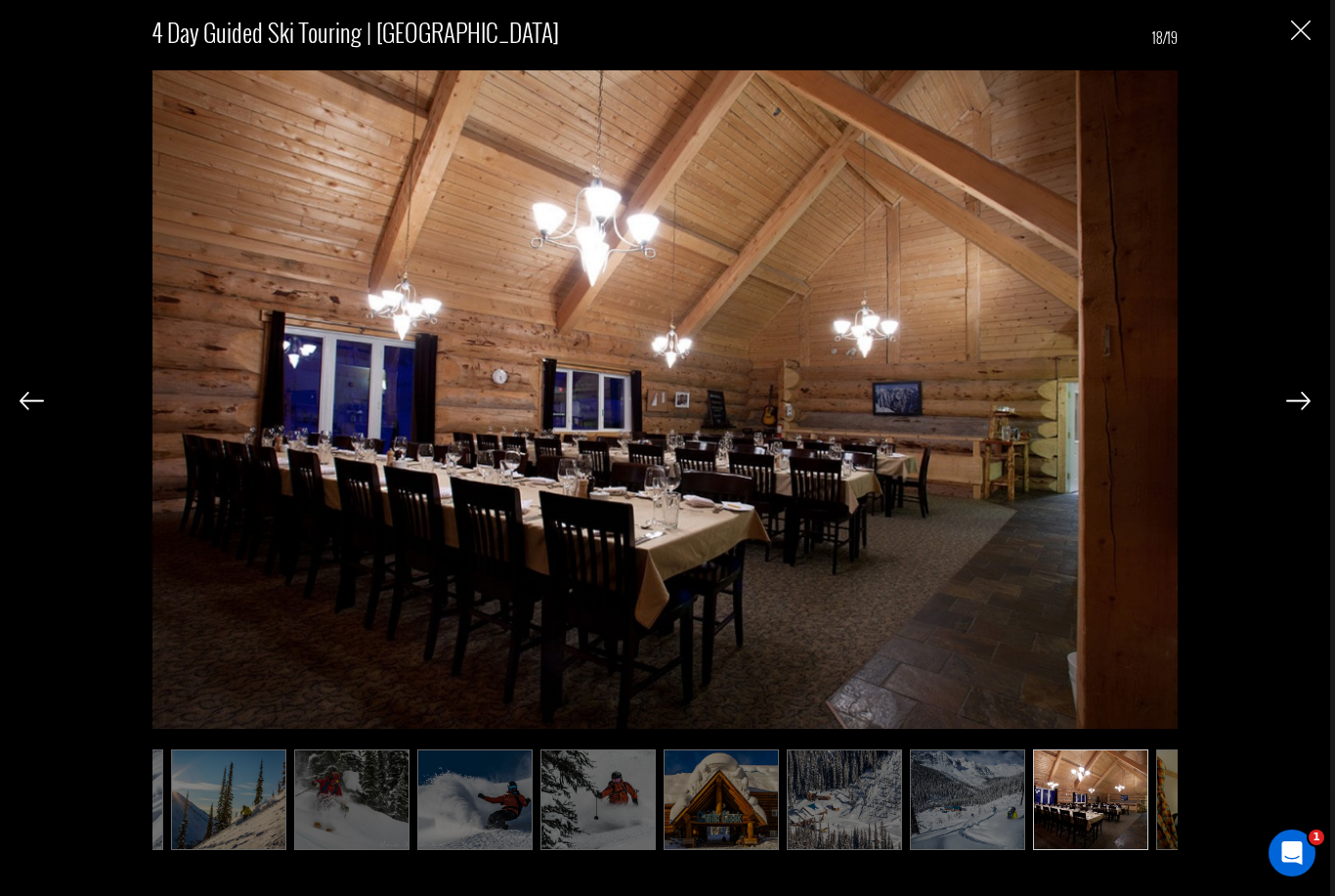
scroll to position [2664, 0]
click at [30, 409] on img at bounding box center [31, 401] width 24 height 18
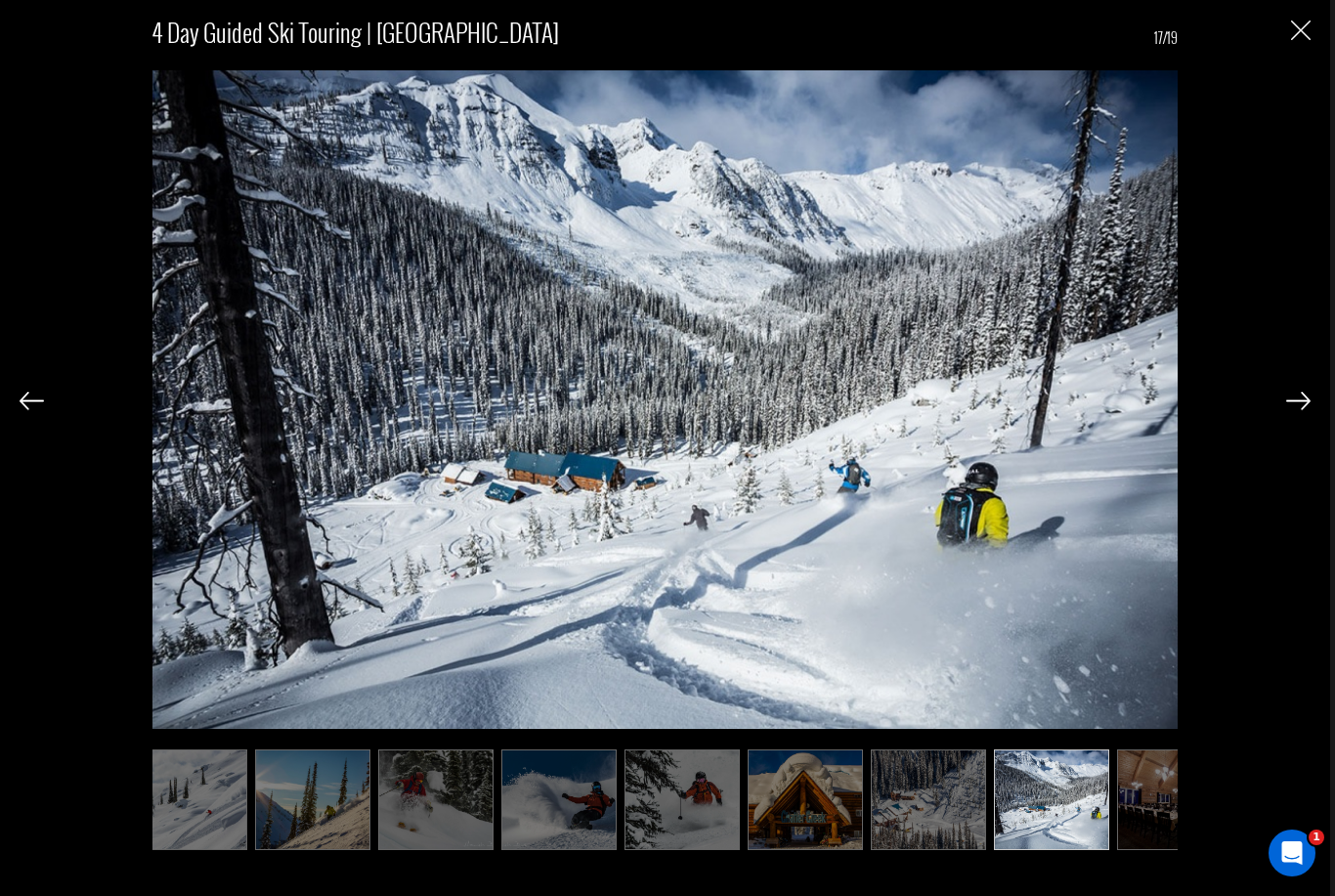
scroll to position [0, 1119]
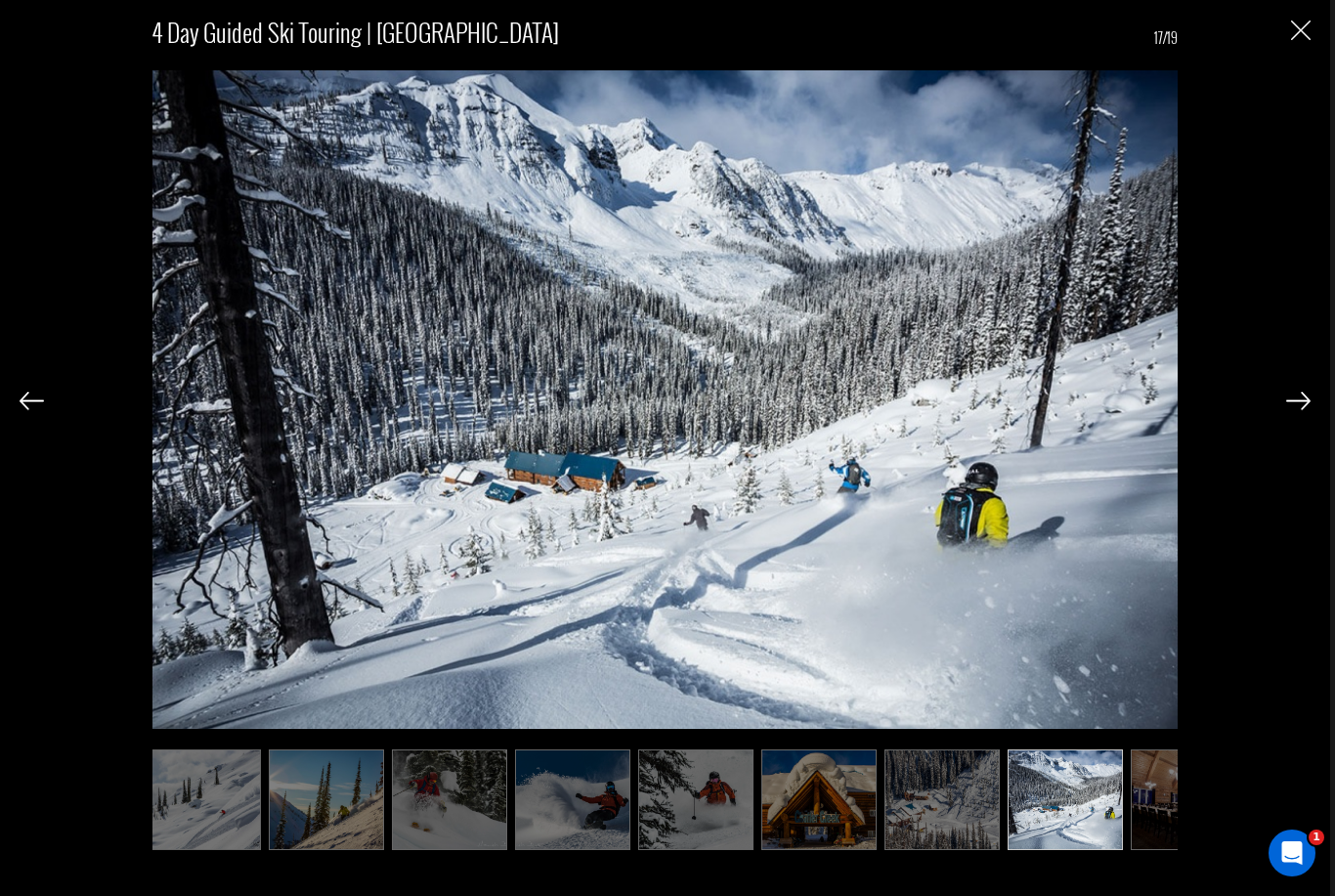
click at [29, 409] on img at bounding box center [31, 401] width 24 height 18
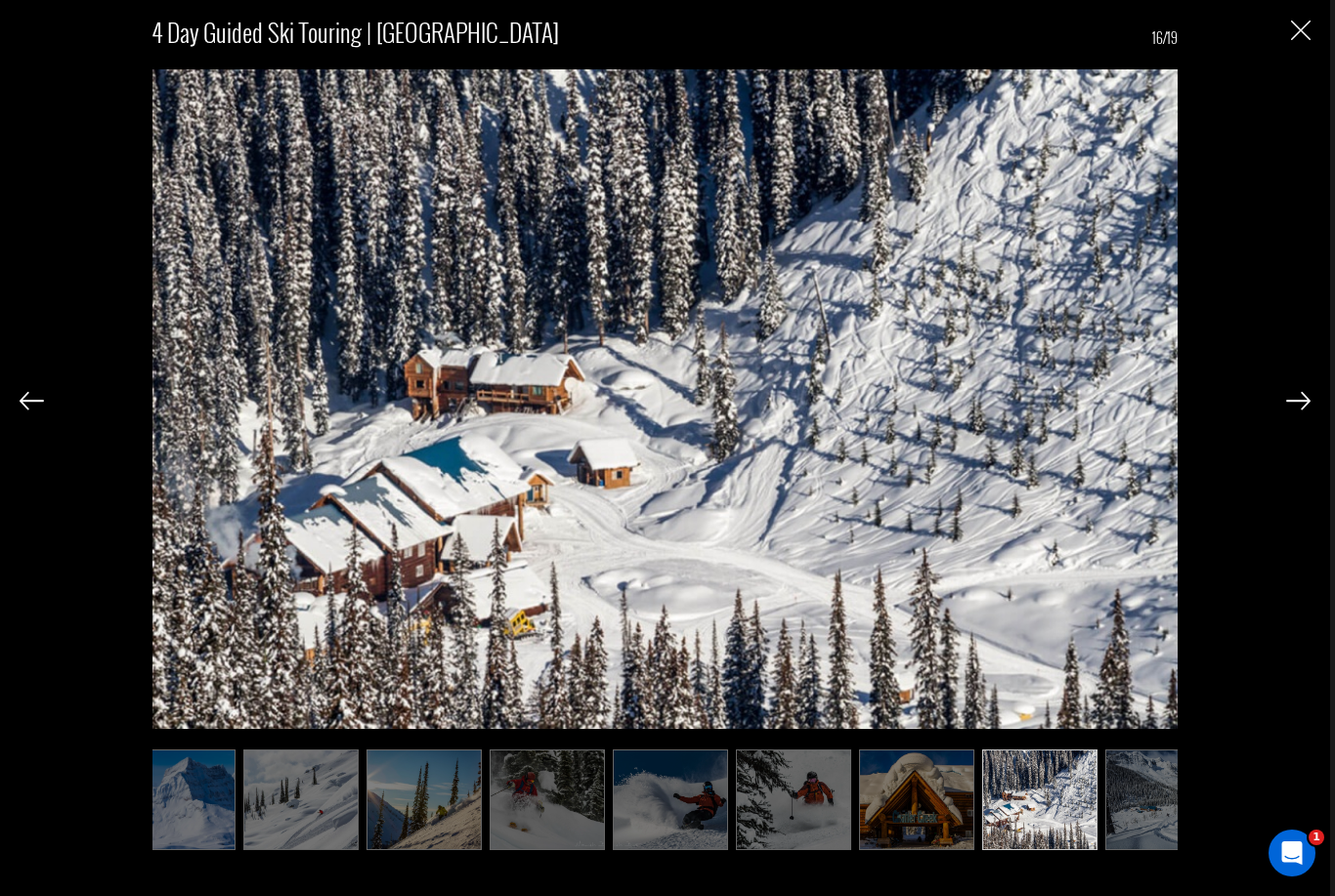
click at [28, 409] on img at bounding box center [31, 401] width 24 height 18
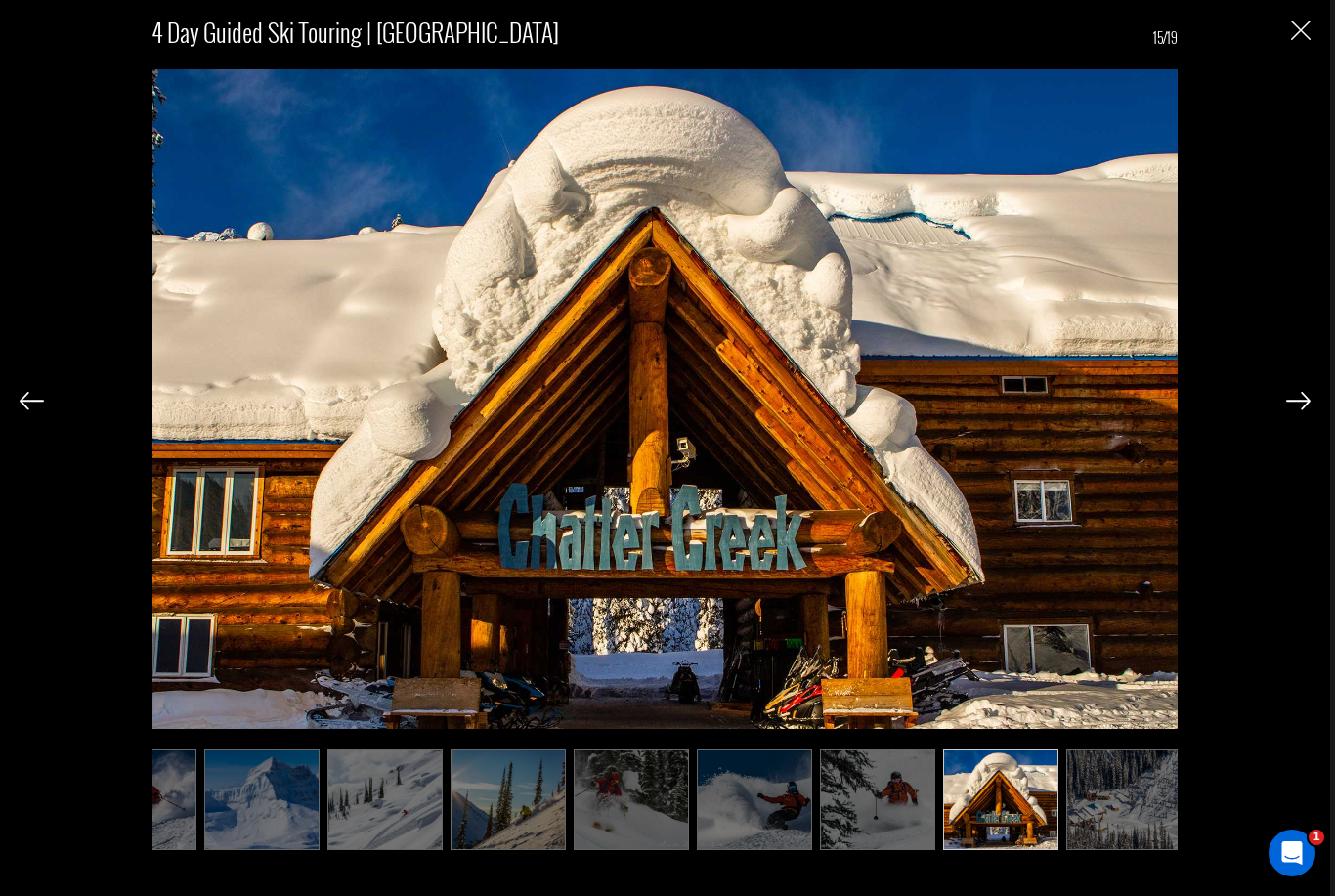
scroll to position [0, 924]
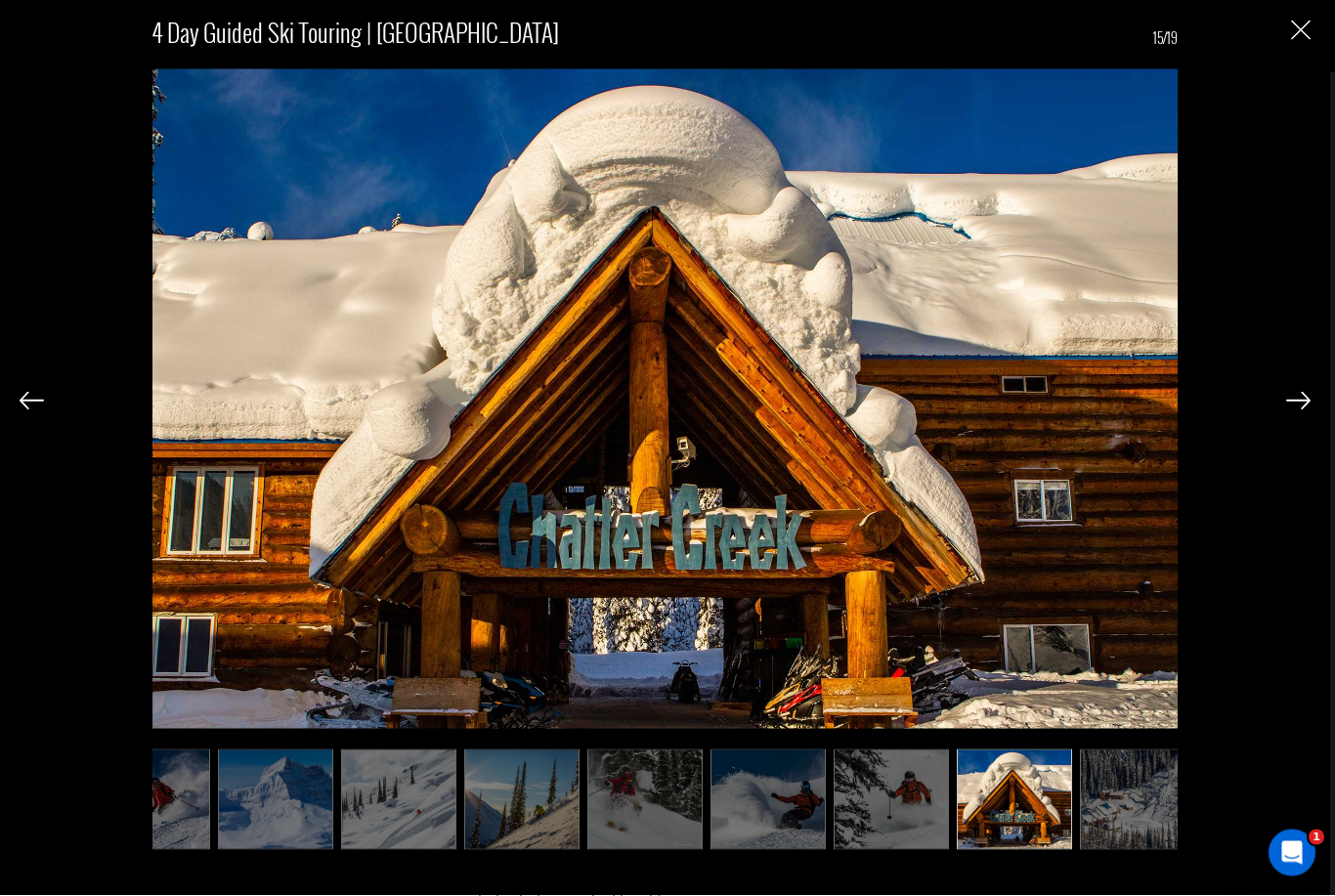
click at [1304, 28] on img "Close" at bounding box center [1301, 30] width 20 height 20
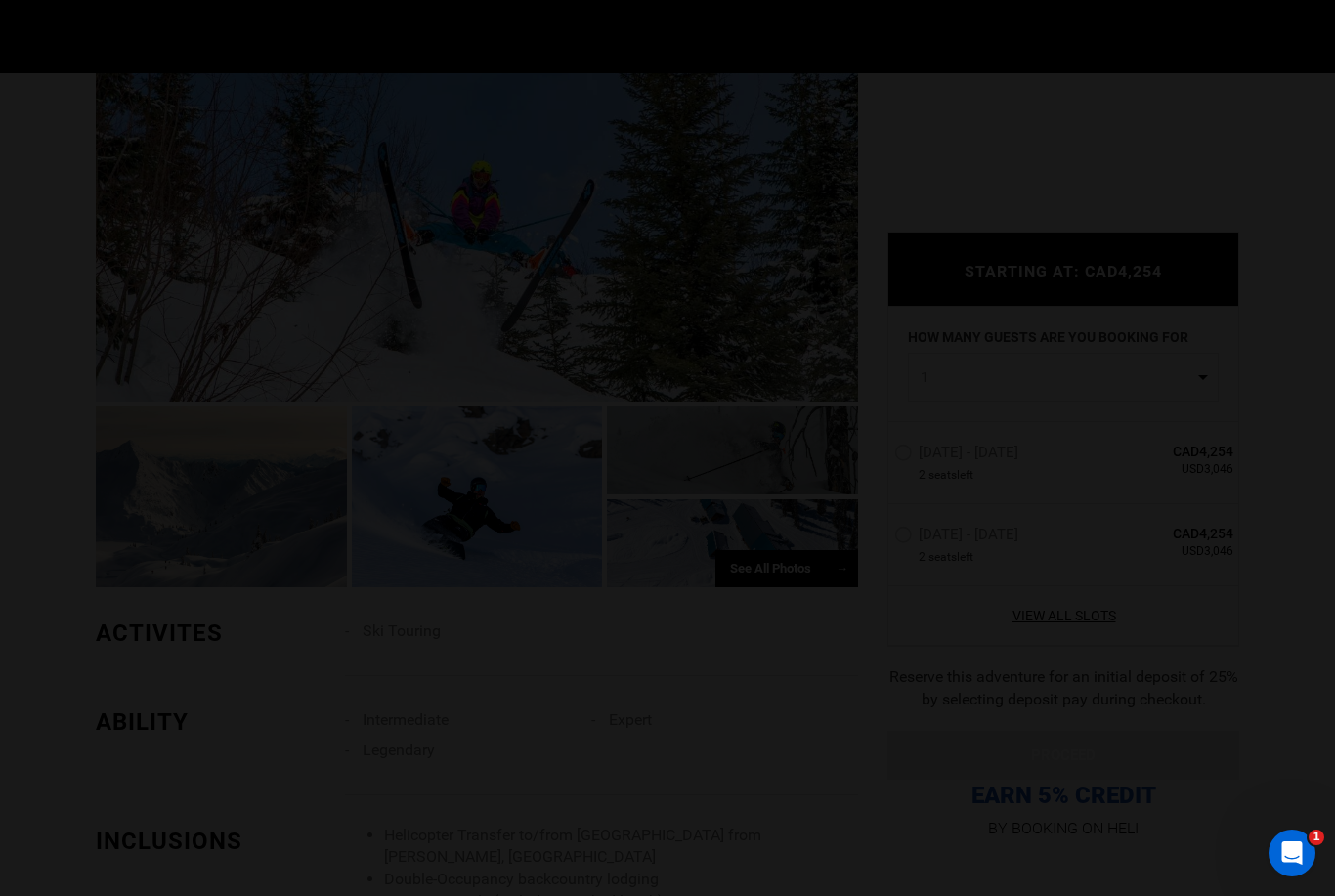
scroll to position [0, 0]
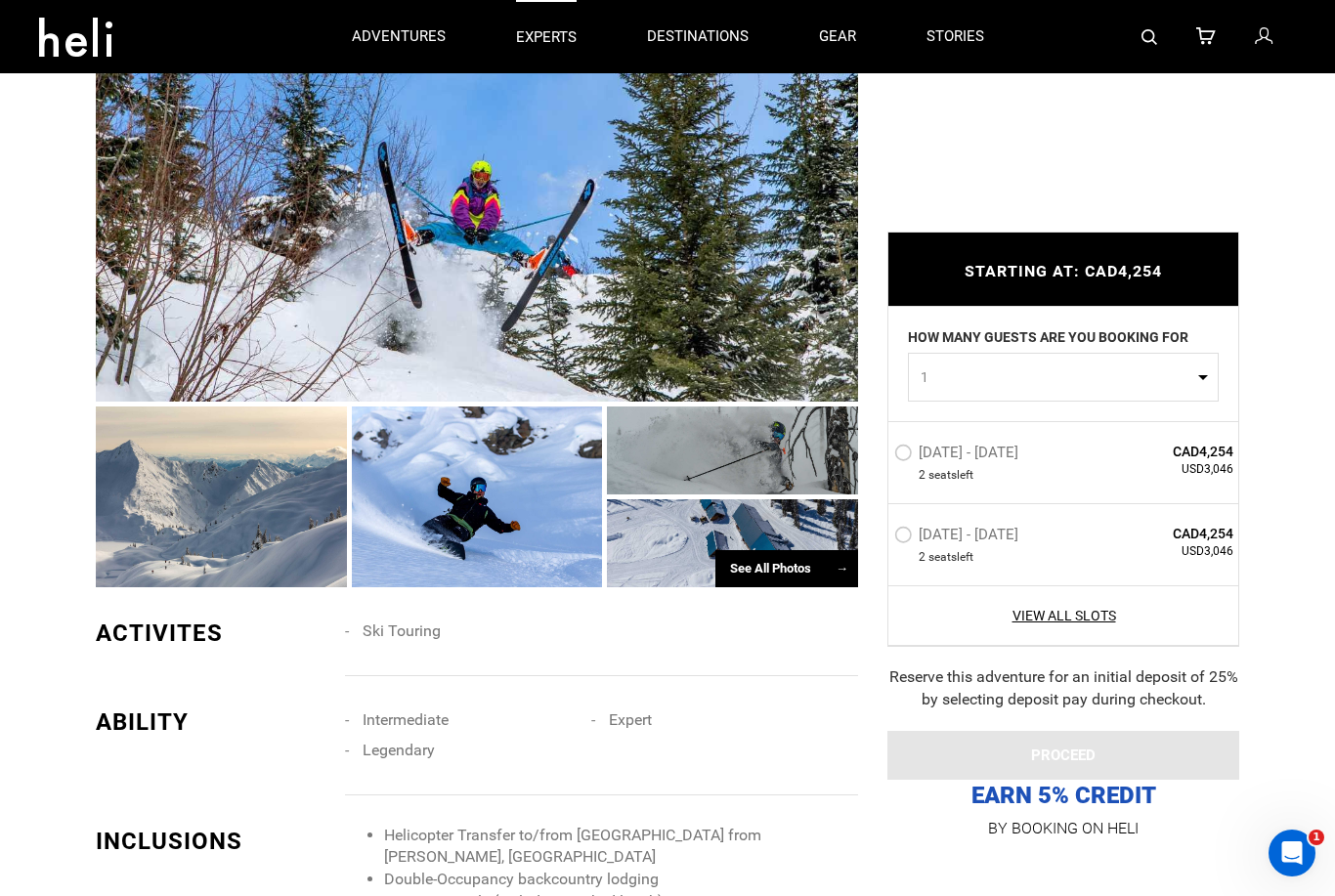
click at [524, 33] on p "experts" at bounding box center [546, 37] width 61 height 21
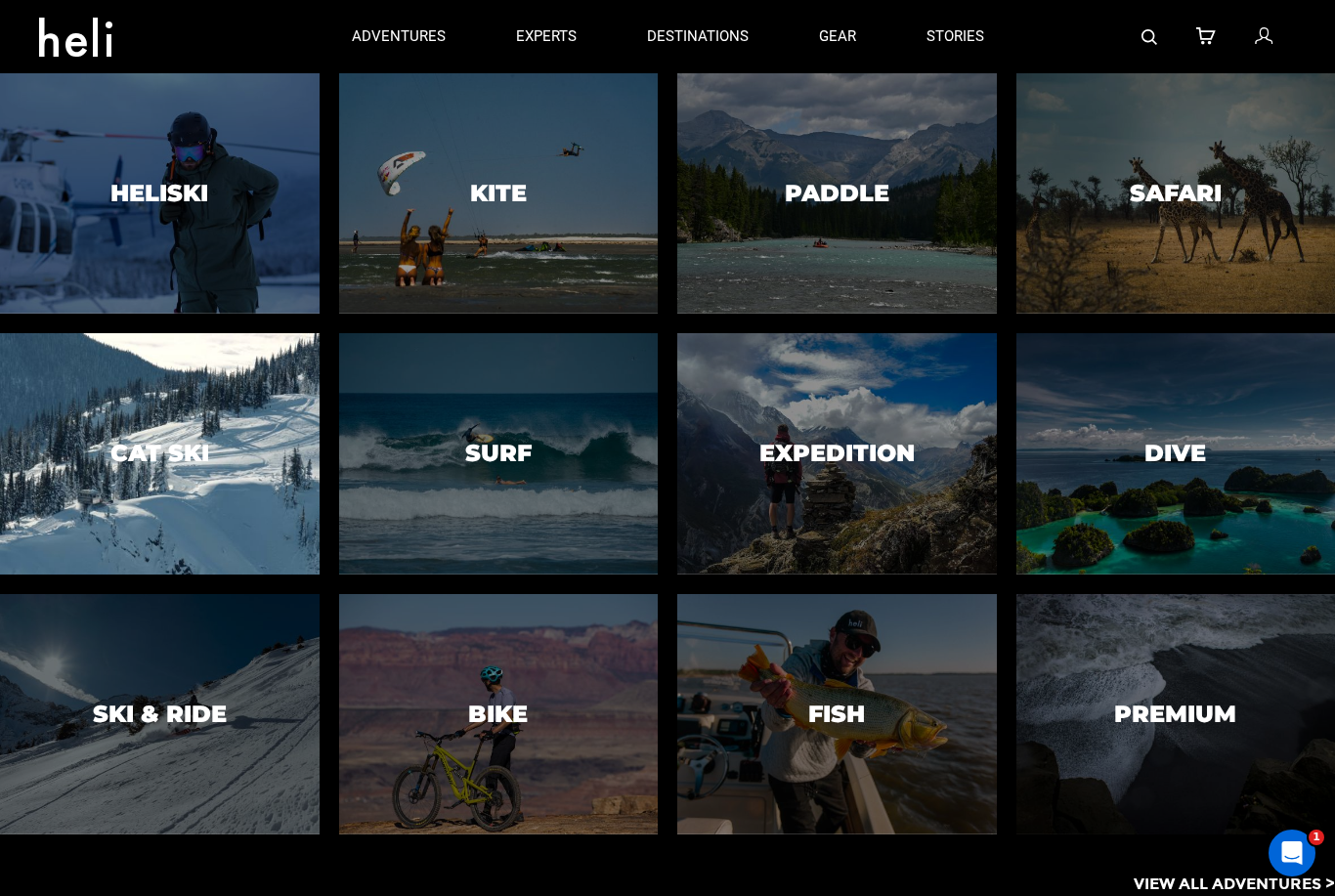
click at [151, 466] on h3 "Cat Ski" at bounding box center [159, 453] width 99 height 25
click at [166, 466] on h3 "Cat Ski" at bounding box center [159, 453] width 99 height 25
